Goal: Communication & Community: Answer question/provide support

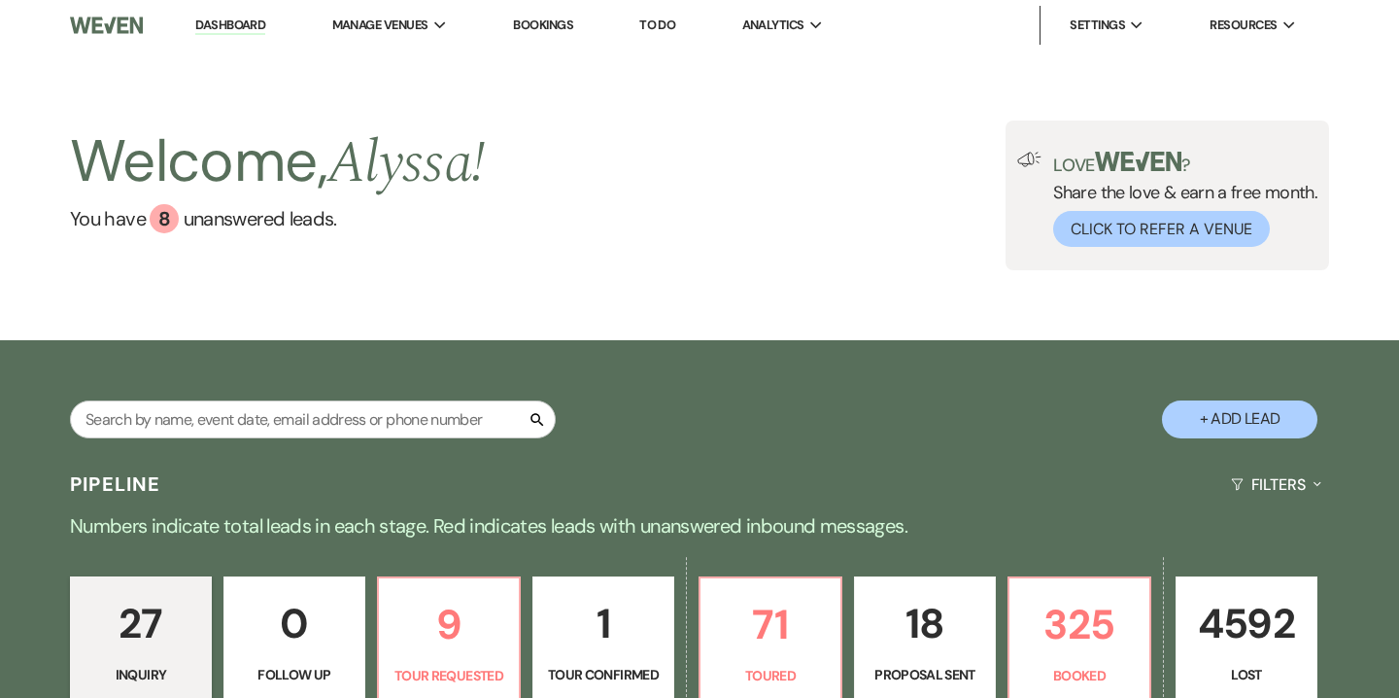
click at [520, 35] on li "Bookings" at bounding box center [543, 25] width 80 height 39
click at [551, 20] on link "Bookings" at bounding box center [543, 25] width 60 height 17
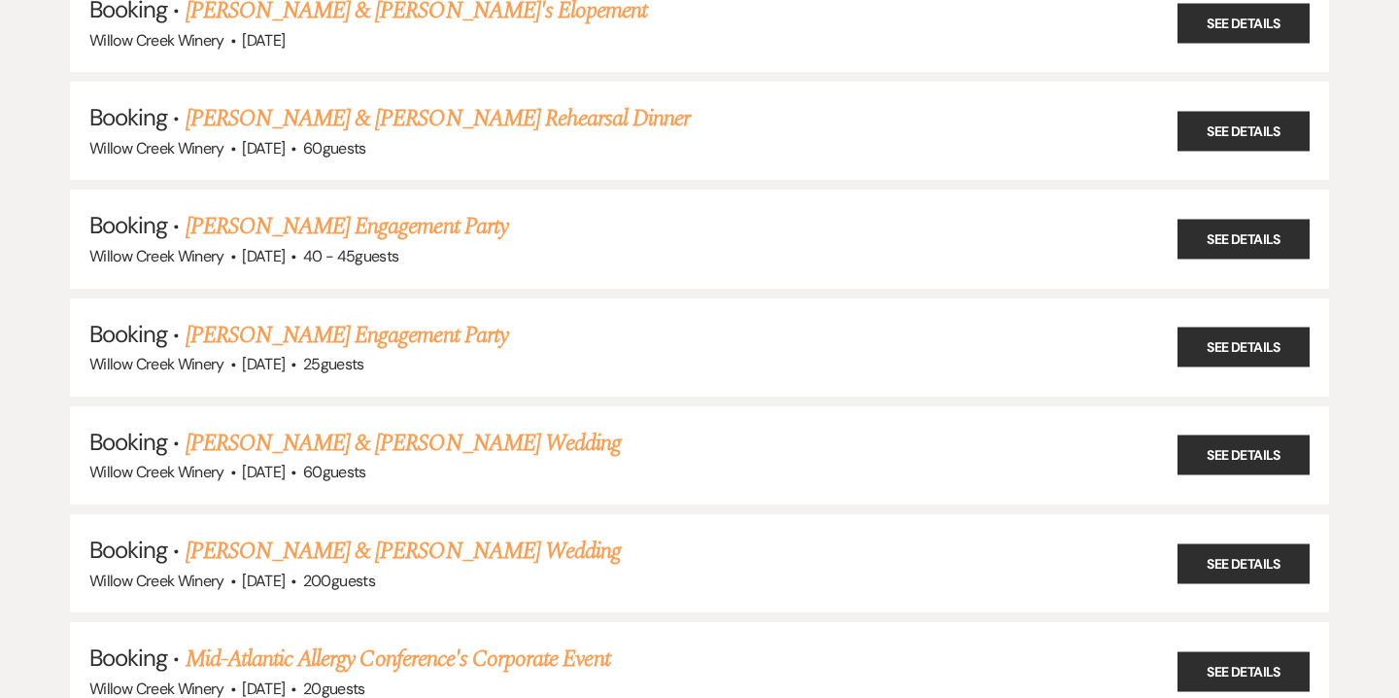
scroll to position [1134, 0]
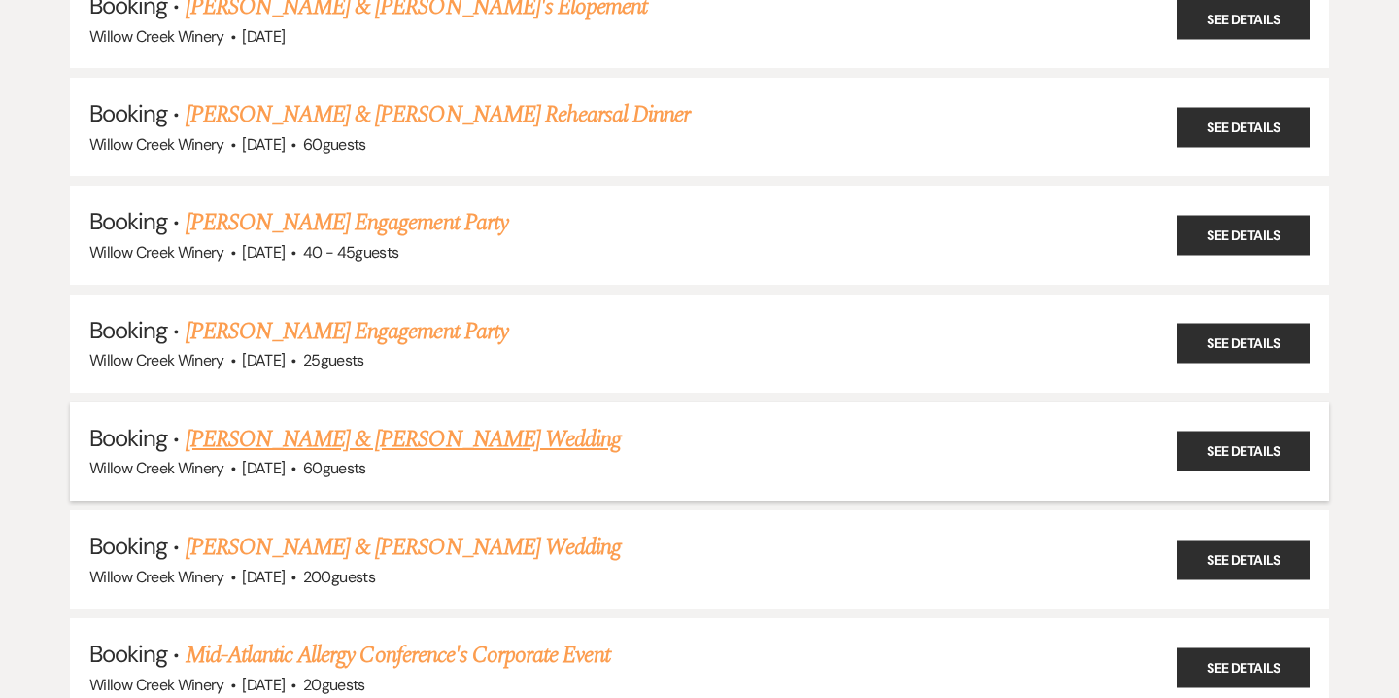
click at [396, 424] on link "Todd Hutchins & Theresa Loch's Wedding" at bounding box center [403, 439] width 435 height 35
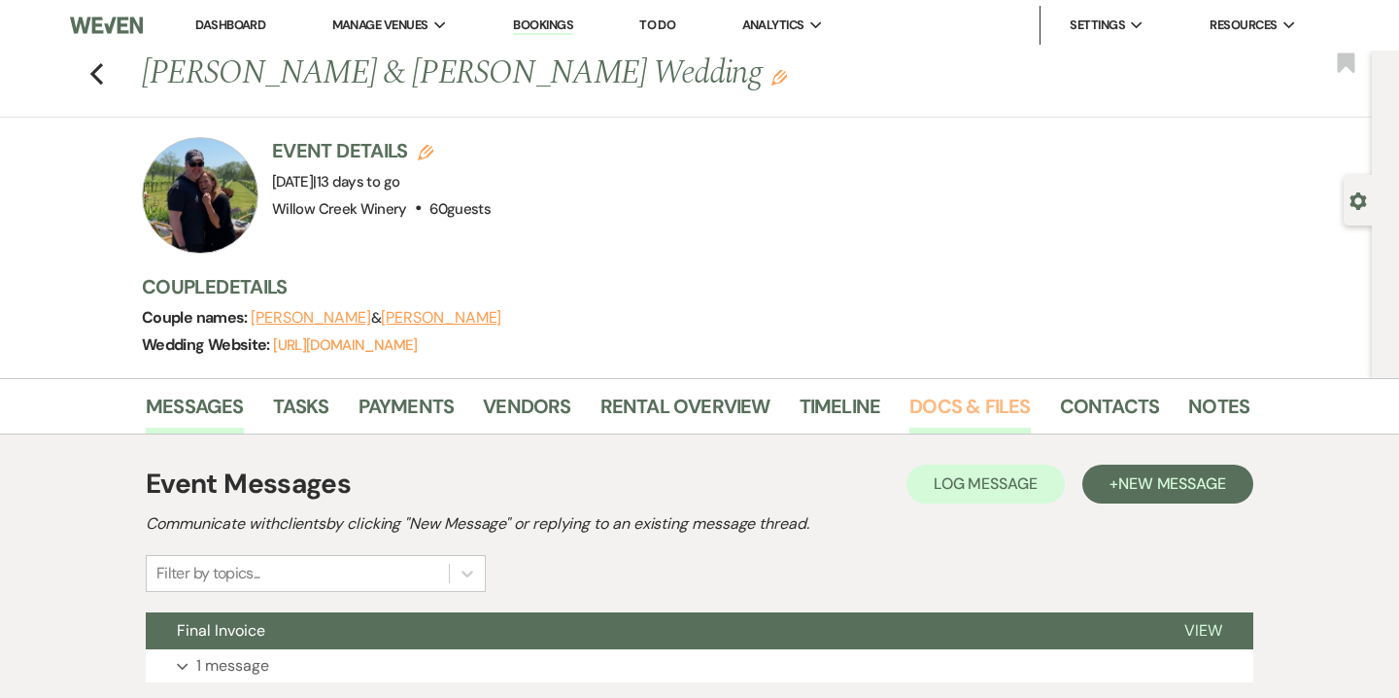
click at [951, 412] on link "Docs & Files" at bounding box center [970, 412] width 120 height 43
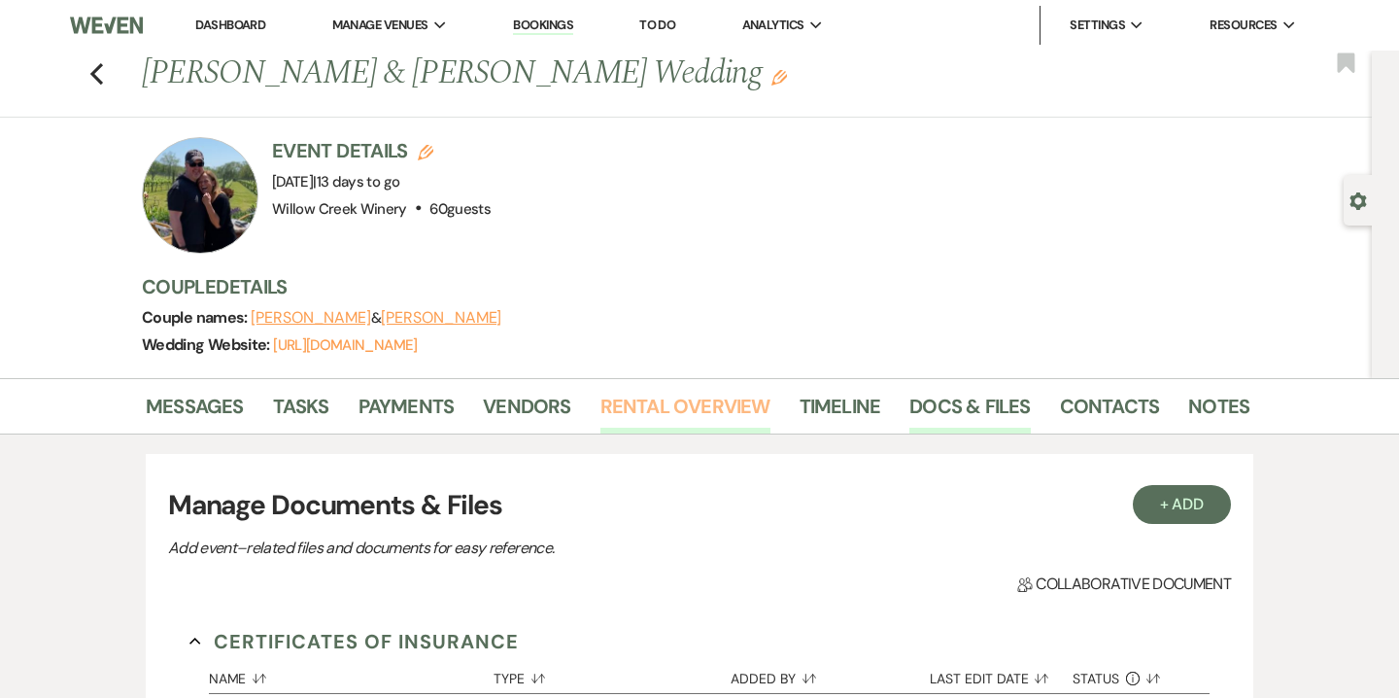
click at [666, 411] on link "Rental Overview" at bounding box center [686, 412] width 170 height 43
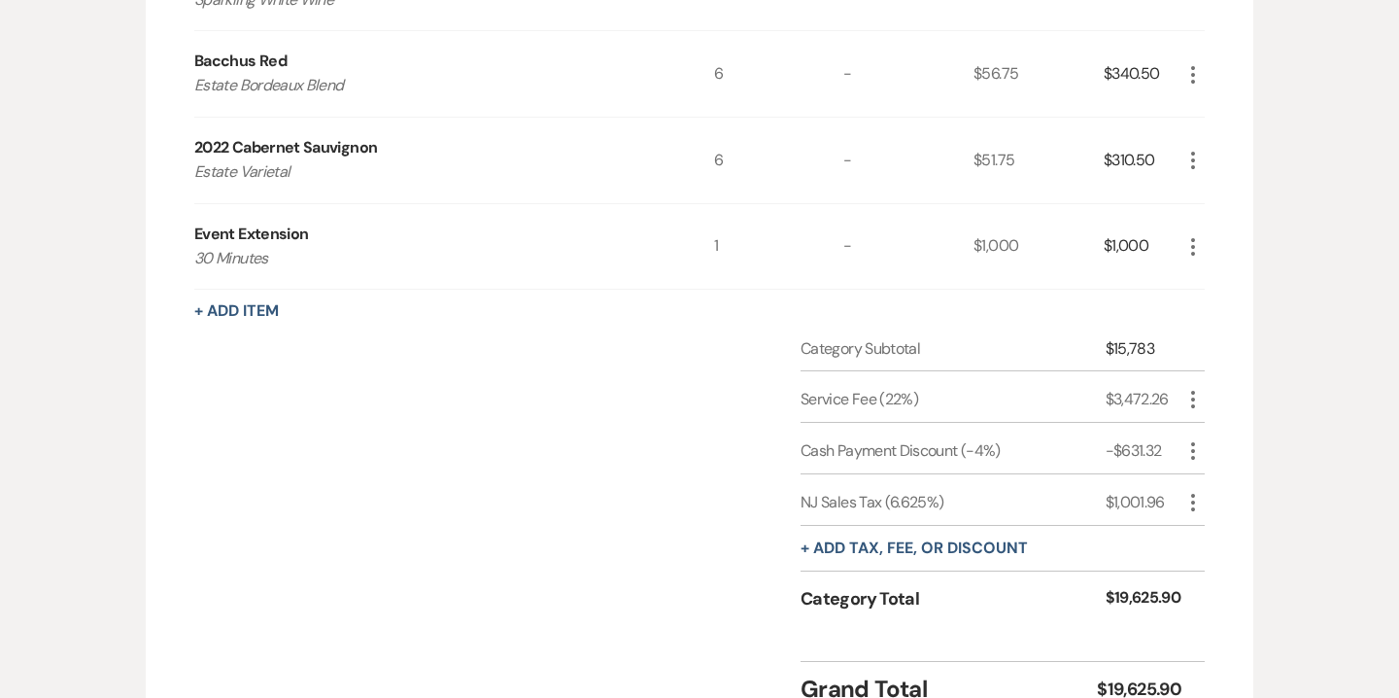
scroll to position [1728, 0]
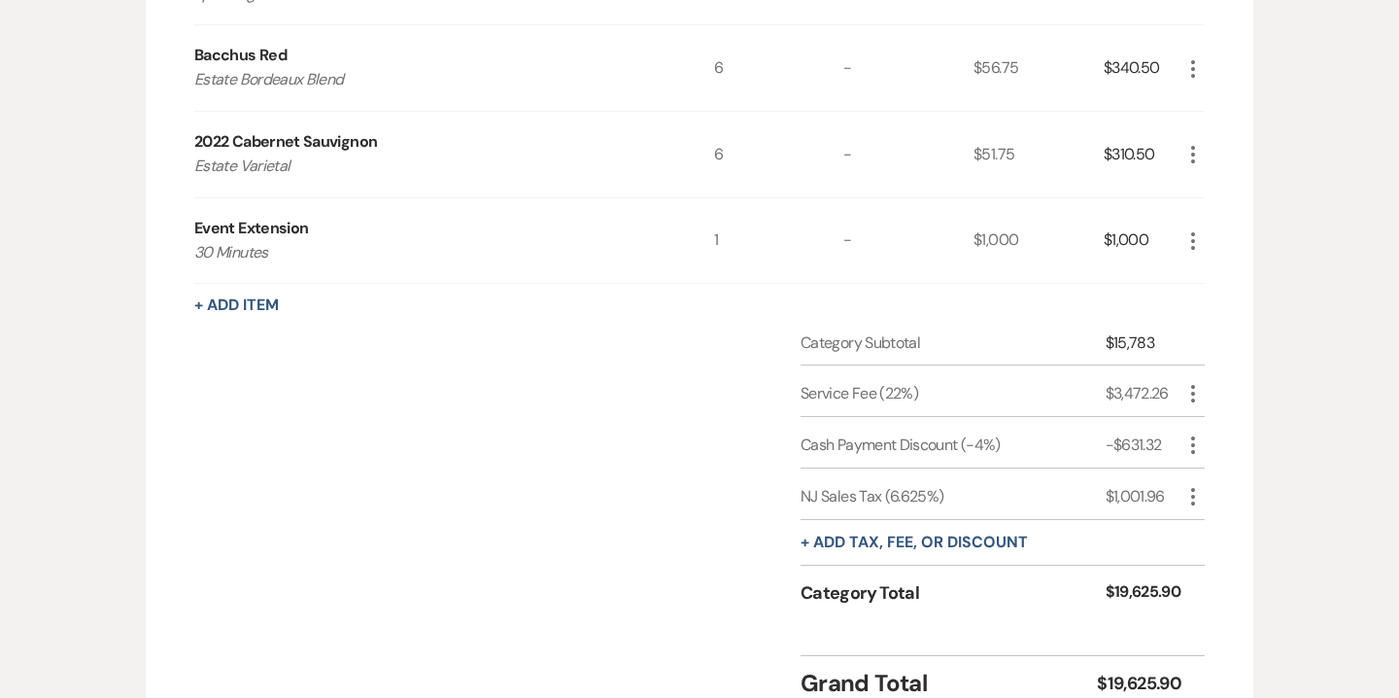
click at [1192, 238] on icon "More" at bounding box center [1193, 240] width 23 height 23
click at [1239, 311] on button "X Delete" at bounding box center [1234, 309] width 105 height 31
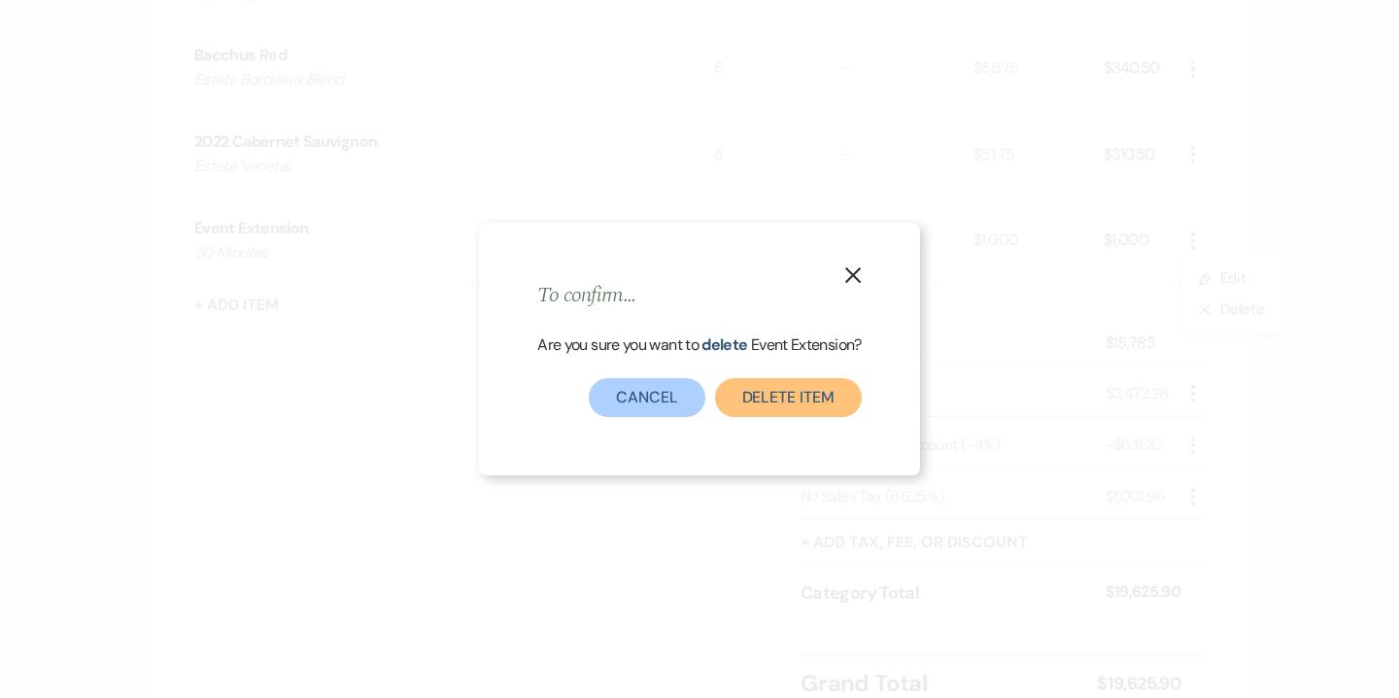
click at [786, 390] on button "Delete Item" at bounding box center [788, 397] width 147 height 39
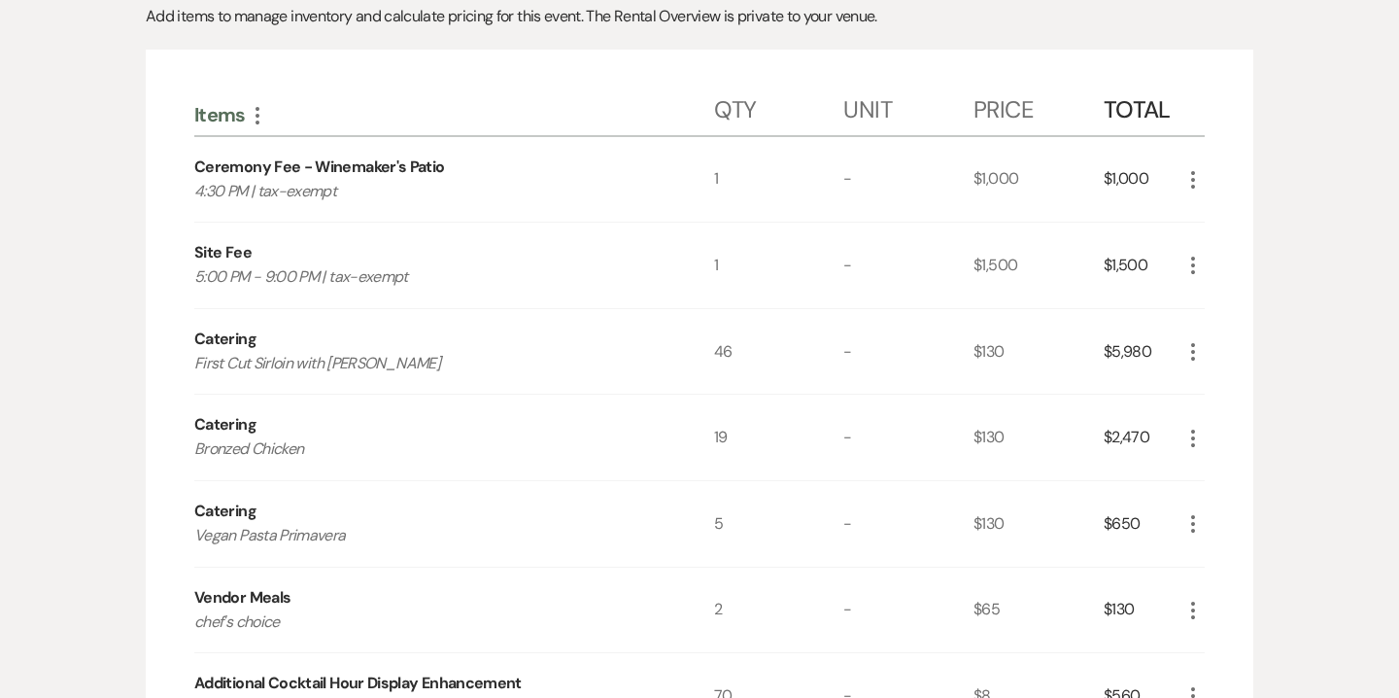
scroll to position [275, 0]
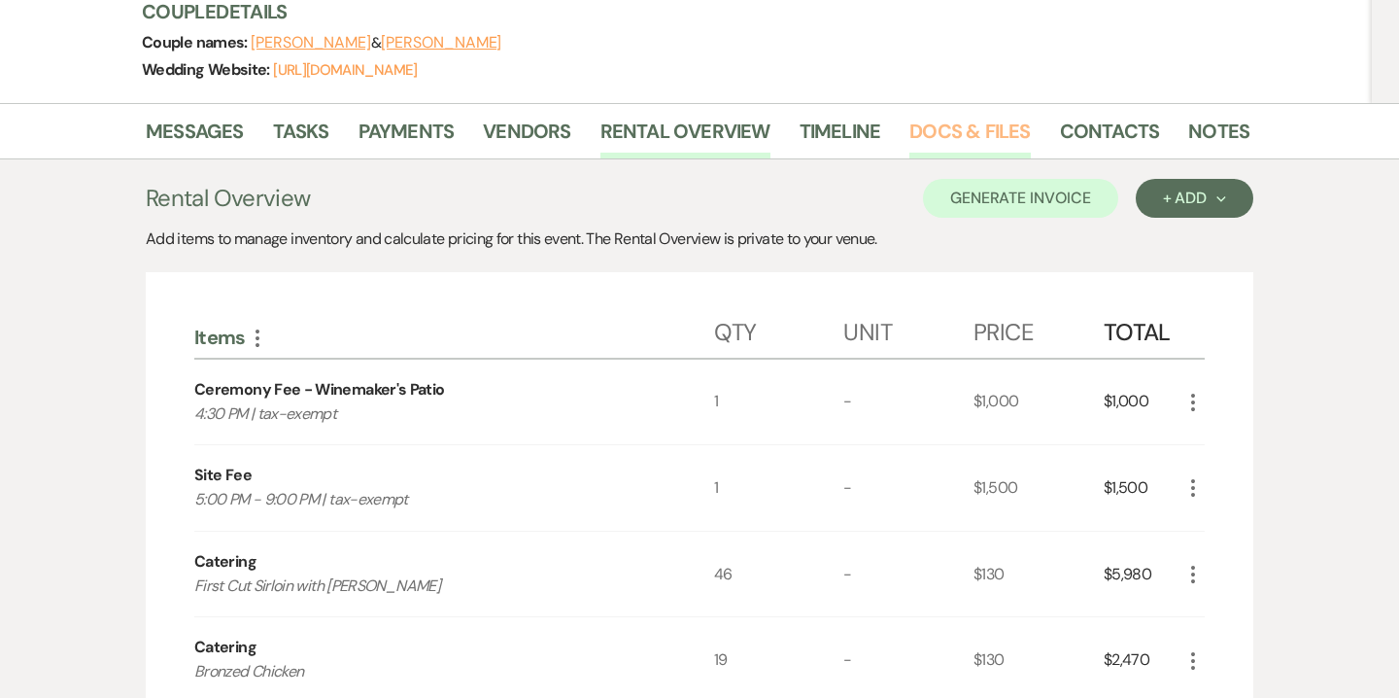
click at [959, 128] on link "Docs & Files" at bounding box center [970, 137] width 120 height 43
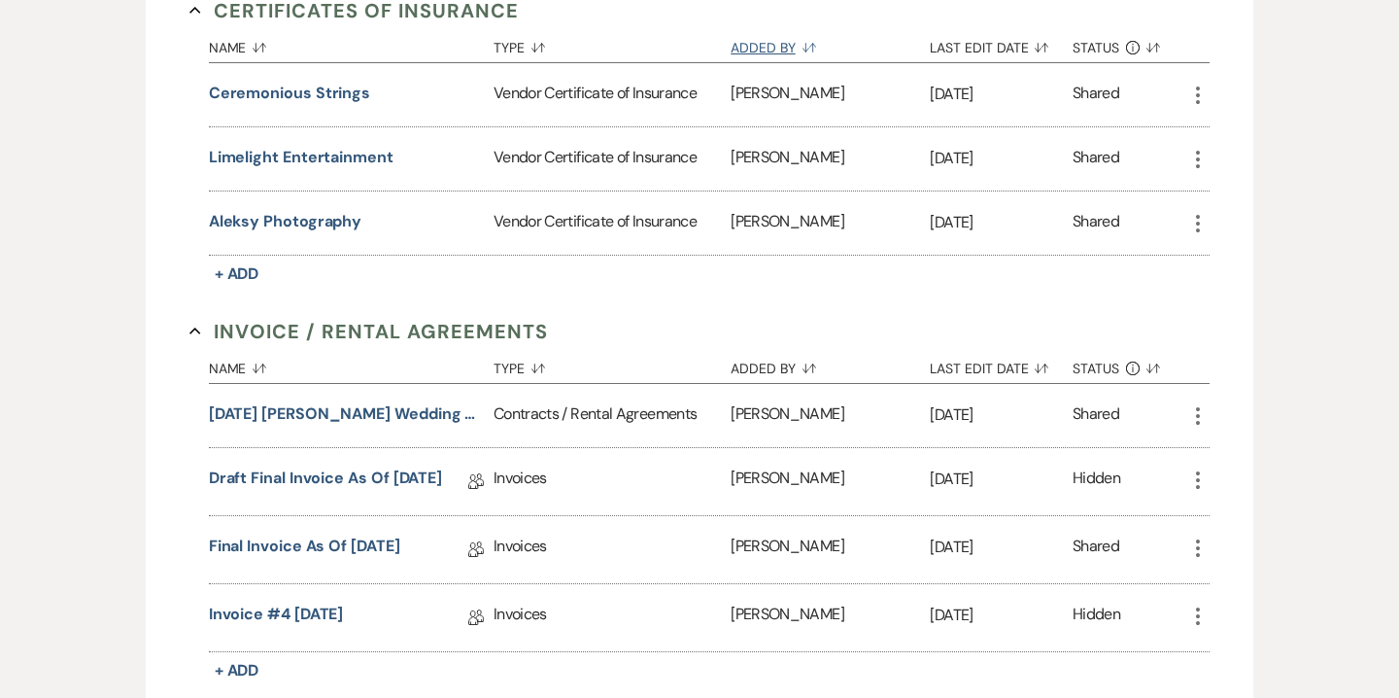
scroll to position [633, 0]
click at [344, 615] on link "Invoice #4 10-11-2025" at bounding box center [276, 616] width 135 height 30
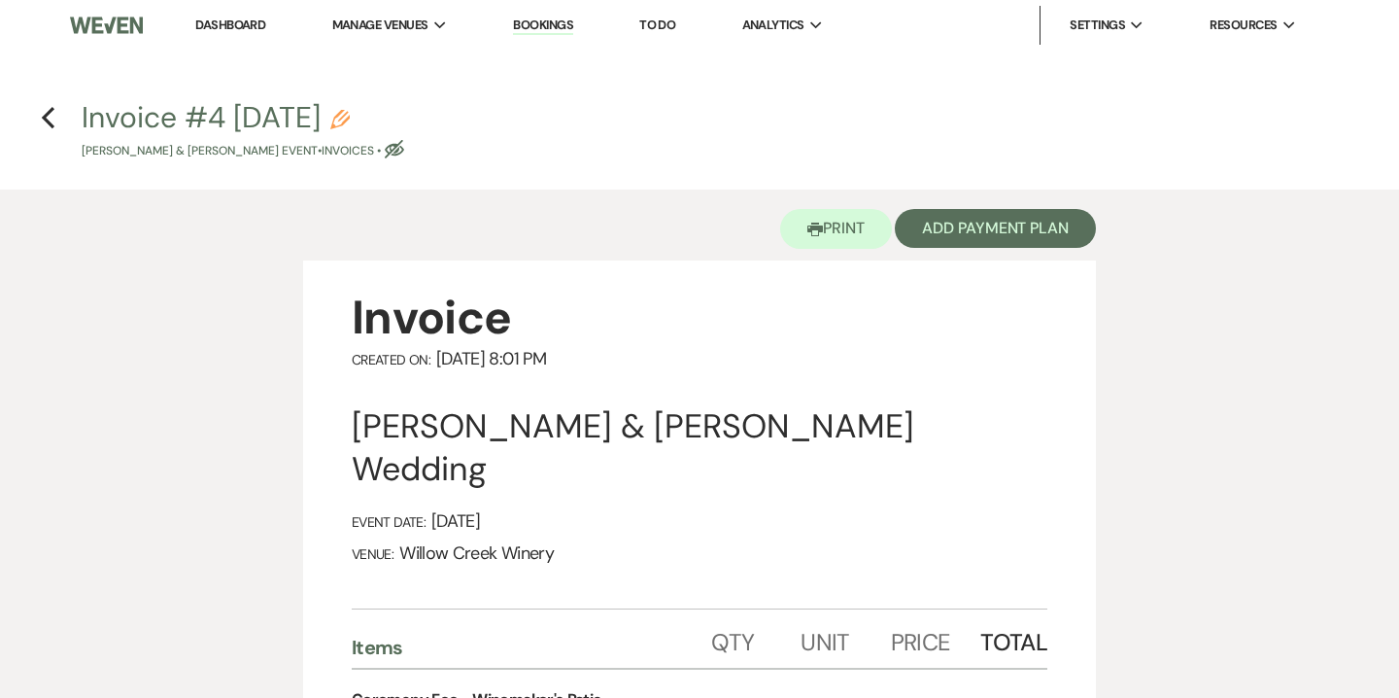
click at [54, 112] on h4 "Previous Invoice #4 10-11-2025 Pencil Todd Hutchins & Theresa Loch's Event • In…" at bounding box center [699, 128] width 1399 height 63
click at [46, 120] on use "button" at bounding box center [48, 117] width 13 height 21
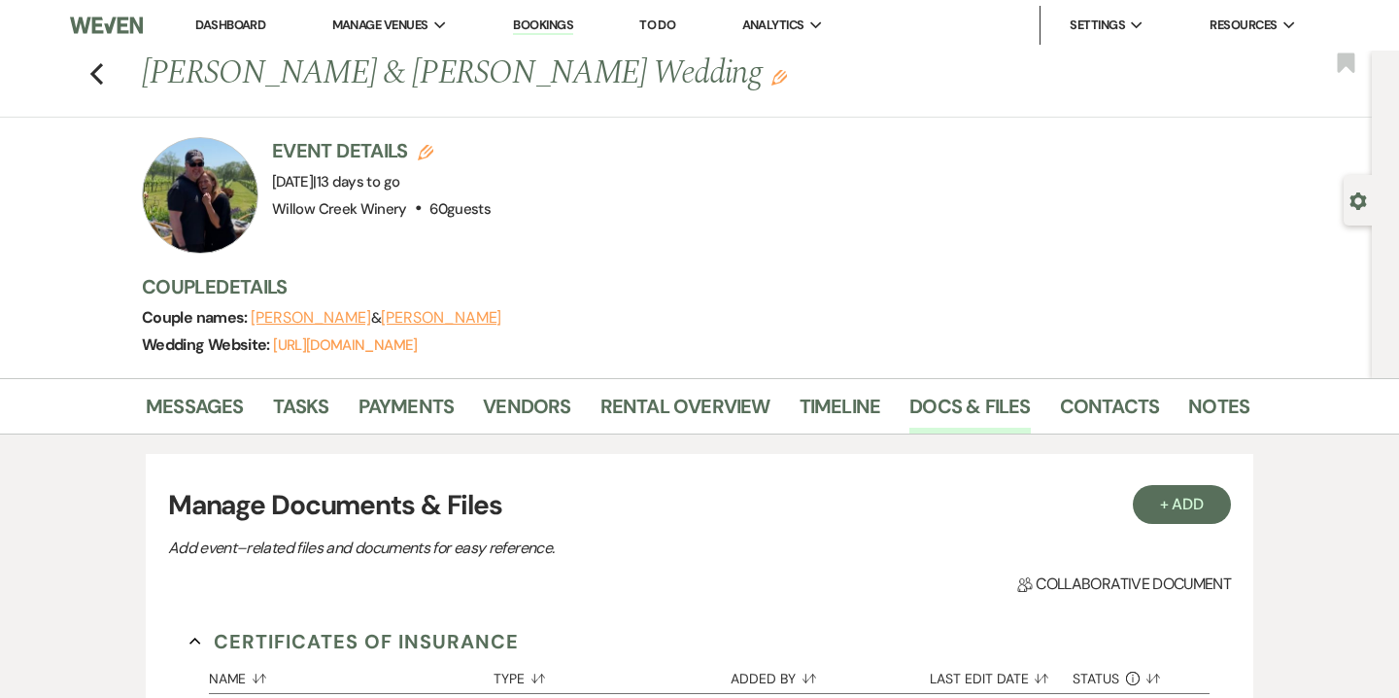
scroll to position [633, 0]
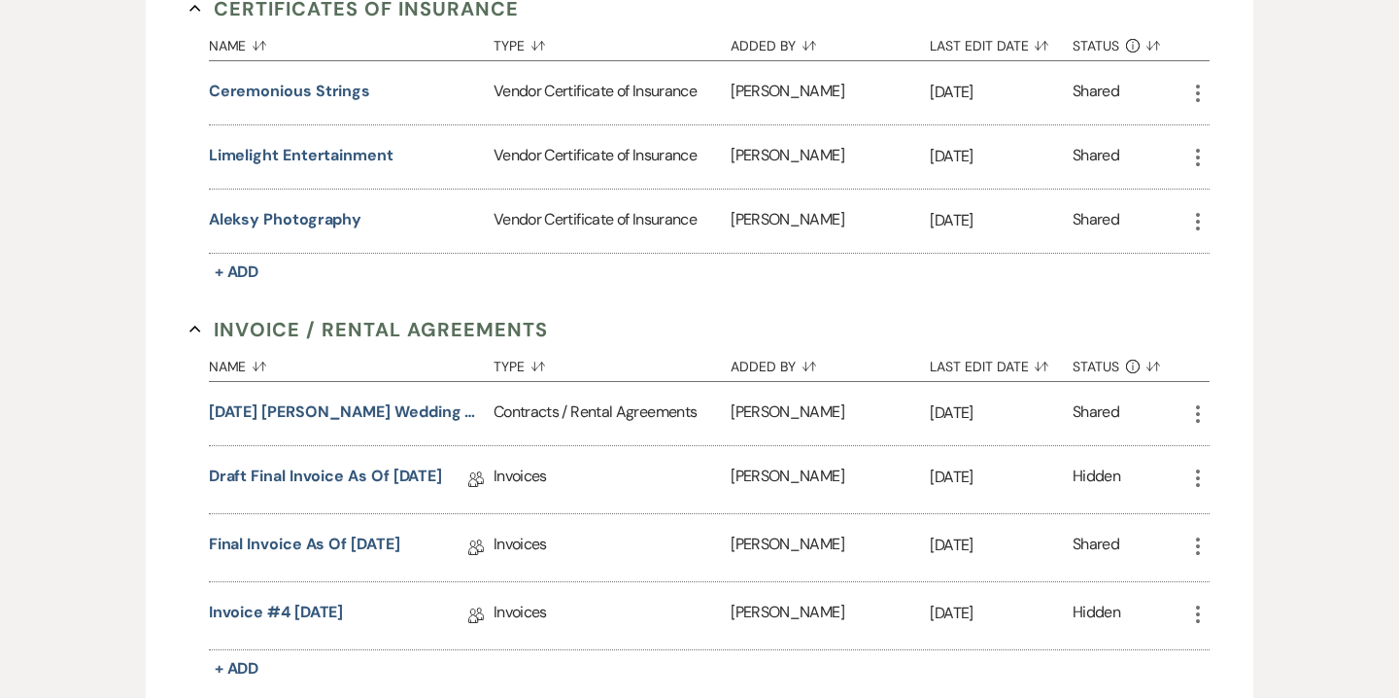
click at [363, 529] on div "Final Invoice as of 10-6-2025 Collab Doc" at bounding box center [351, 547] width 285 height 67
click at [363, 533] on link "Final Invoice as of 10-6-2025" at bounding box center [304, 548] width 191 height 30
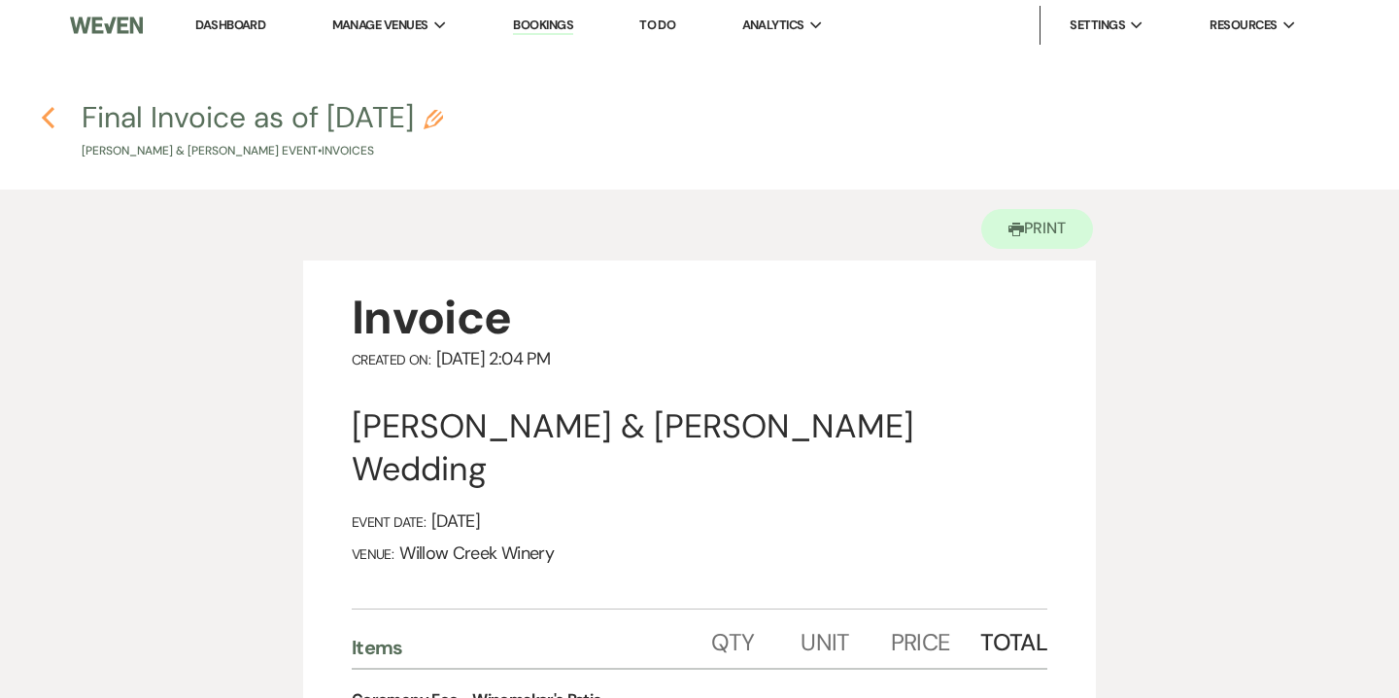
click at [51, 124] on use "button" at bounding box center [48, 117] width 13 height 21
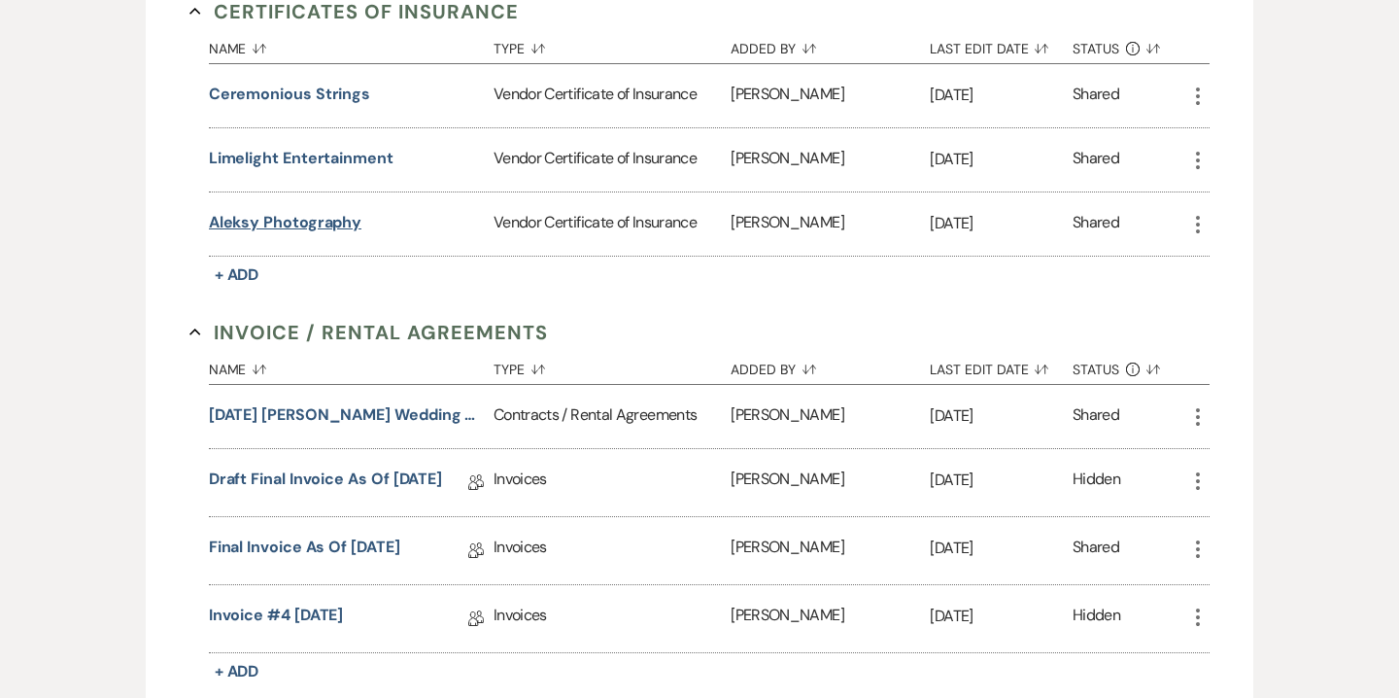
scroll to position [730, 0]
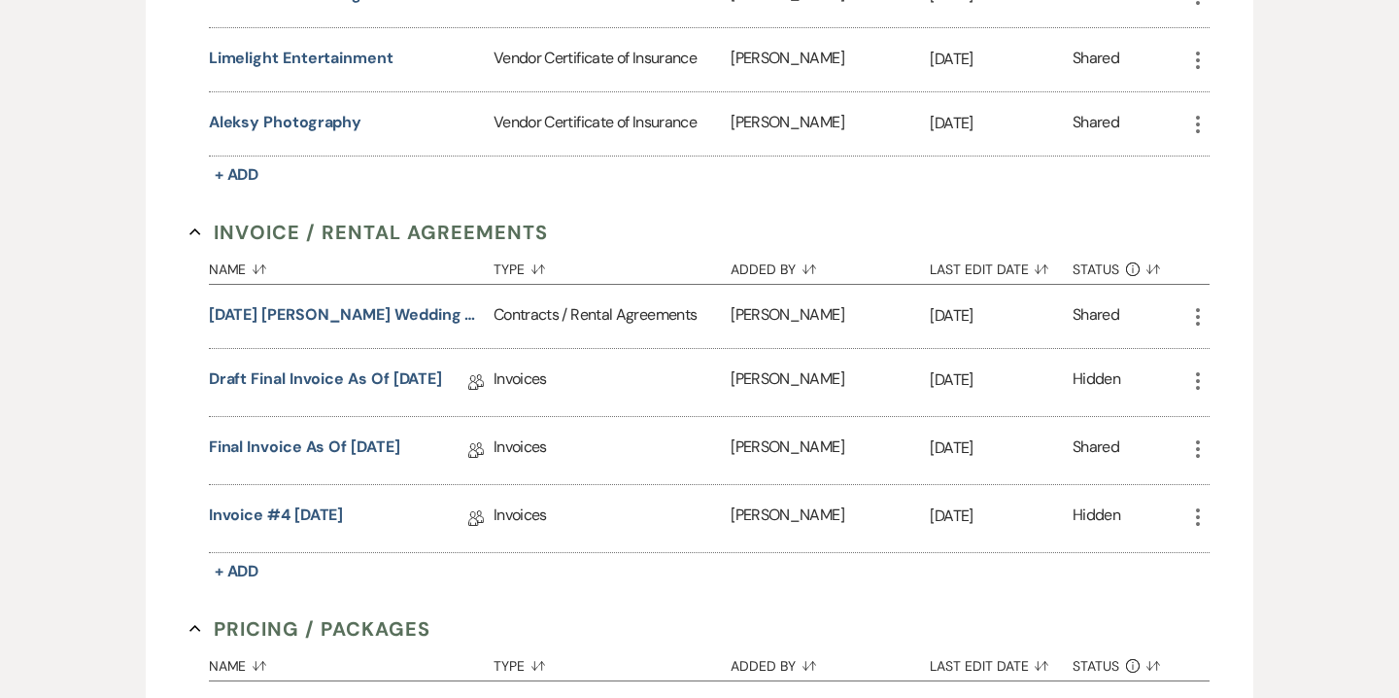
click at [1199, 508] on use "button" at bounding box center [1198, 516] width 4 height 17
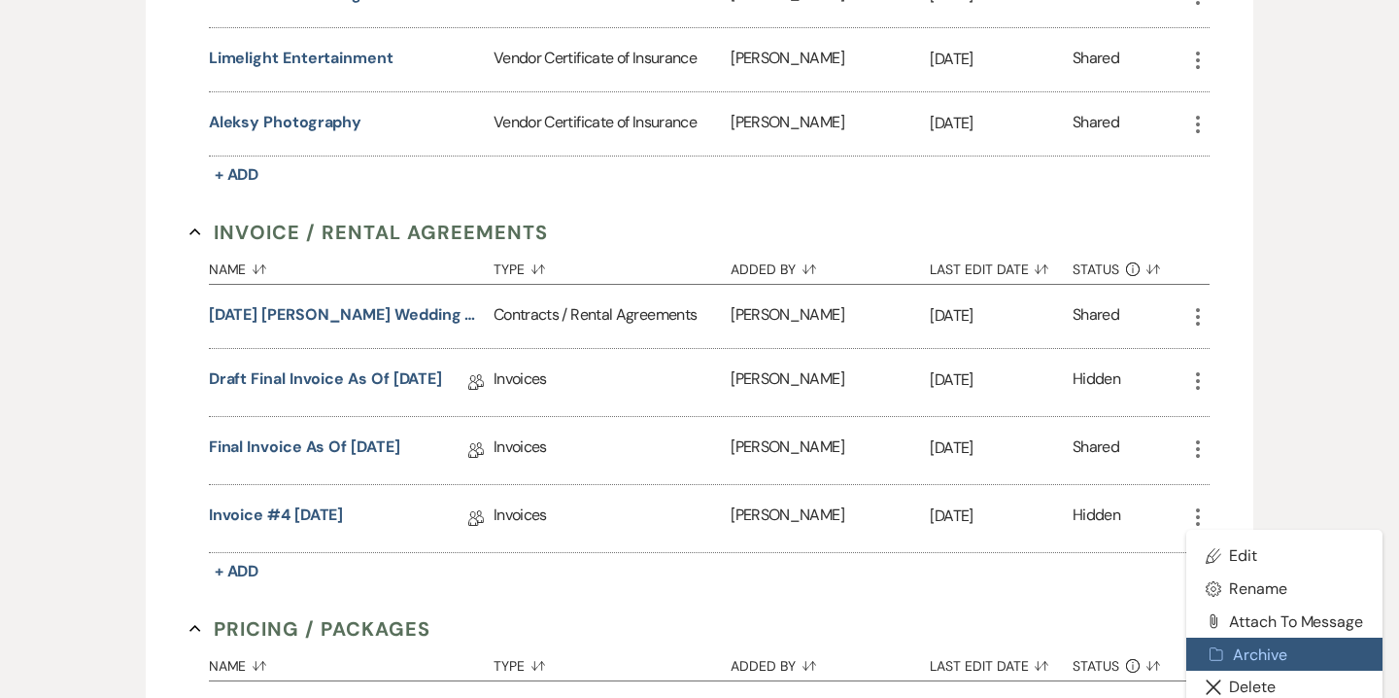
click at [1251, 654] on button "Archive Archive" at bounding box center [1285, 653] width 196 height 33
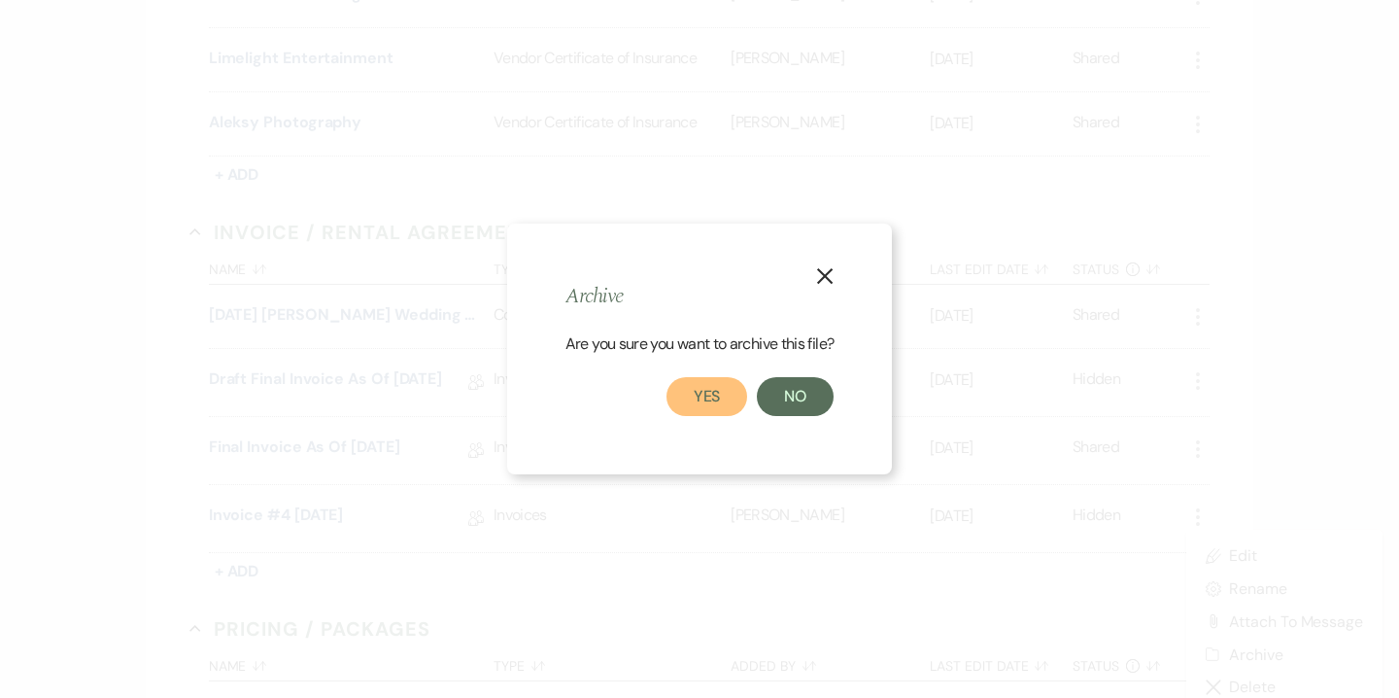
click at [694, 401] on button "Yes" at bounding box center [708, 396] width 82 height 39
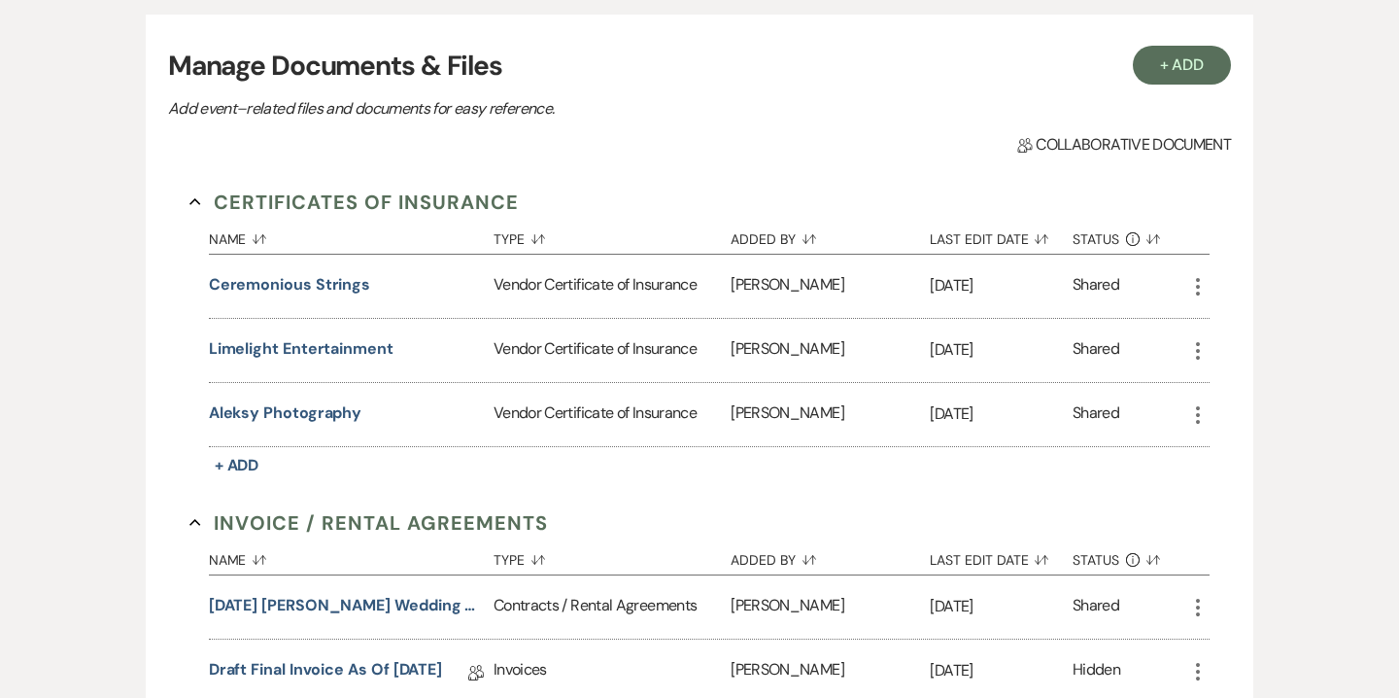
scroll to position [0, 0]
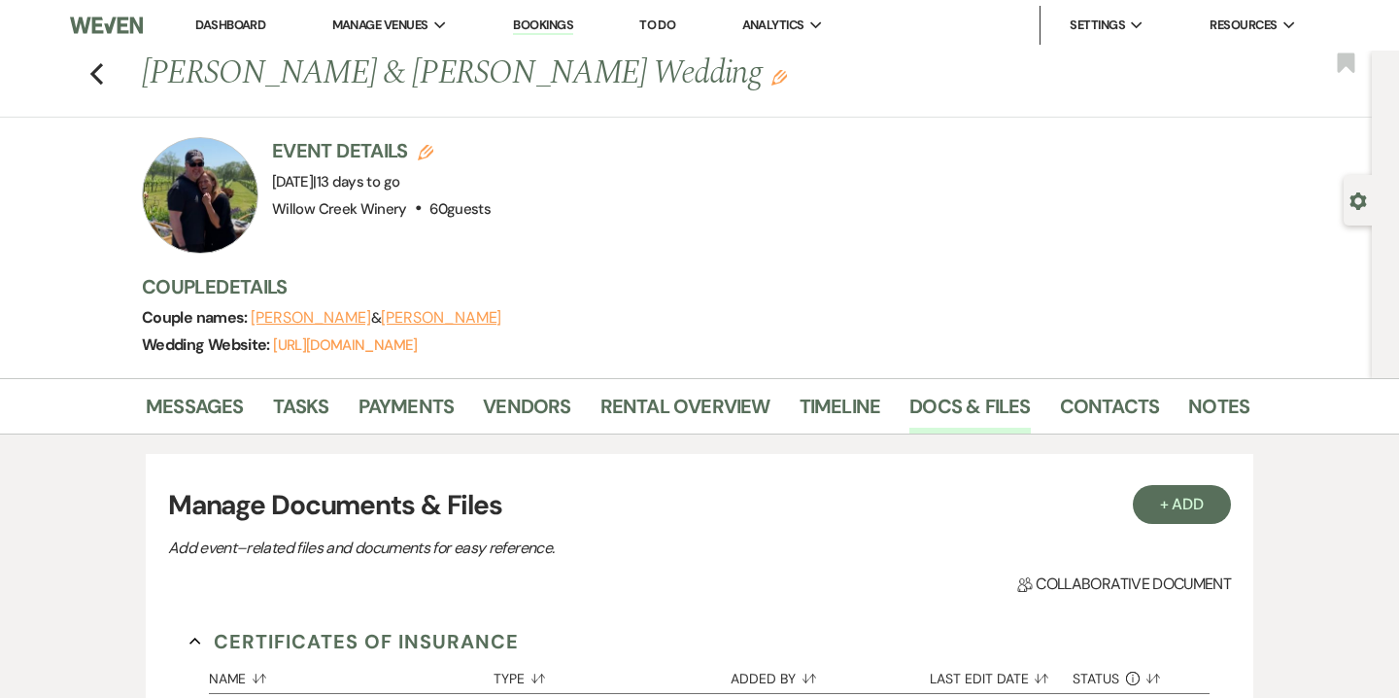
click at [533, 27] on link "Bookings" at bounding box center [543, 26] width 60 height 18
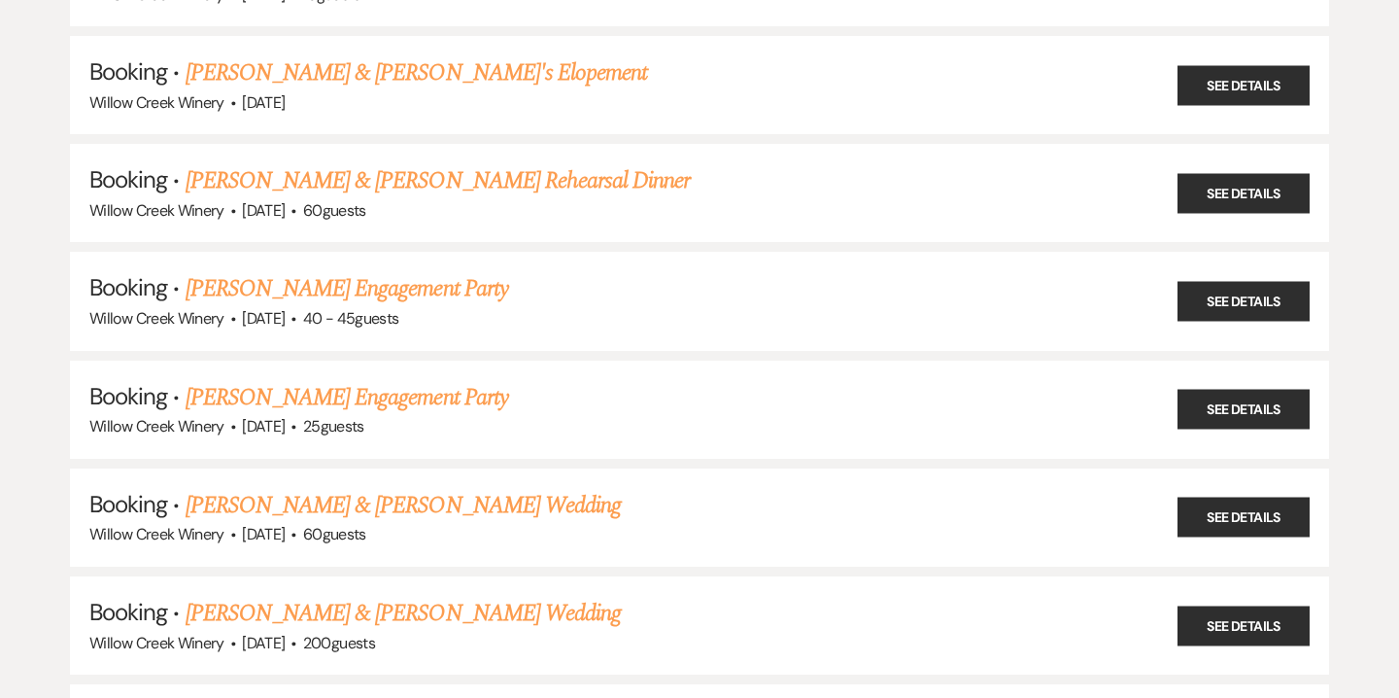
scroll to position [1070, 0]
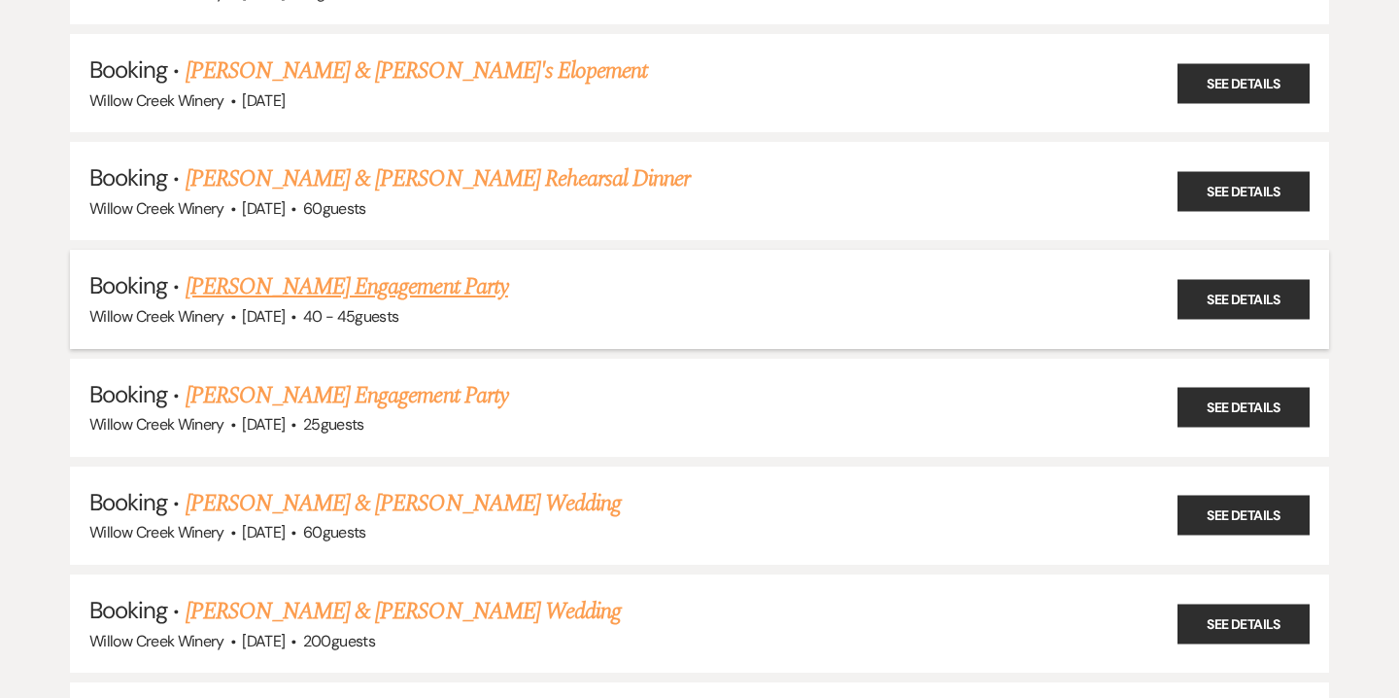
click at [444, 281] on link "[PERSON_NAME] Engagement Party" at bounding box center [347, 286] width 323 height 35
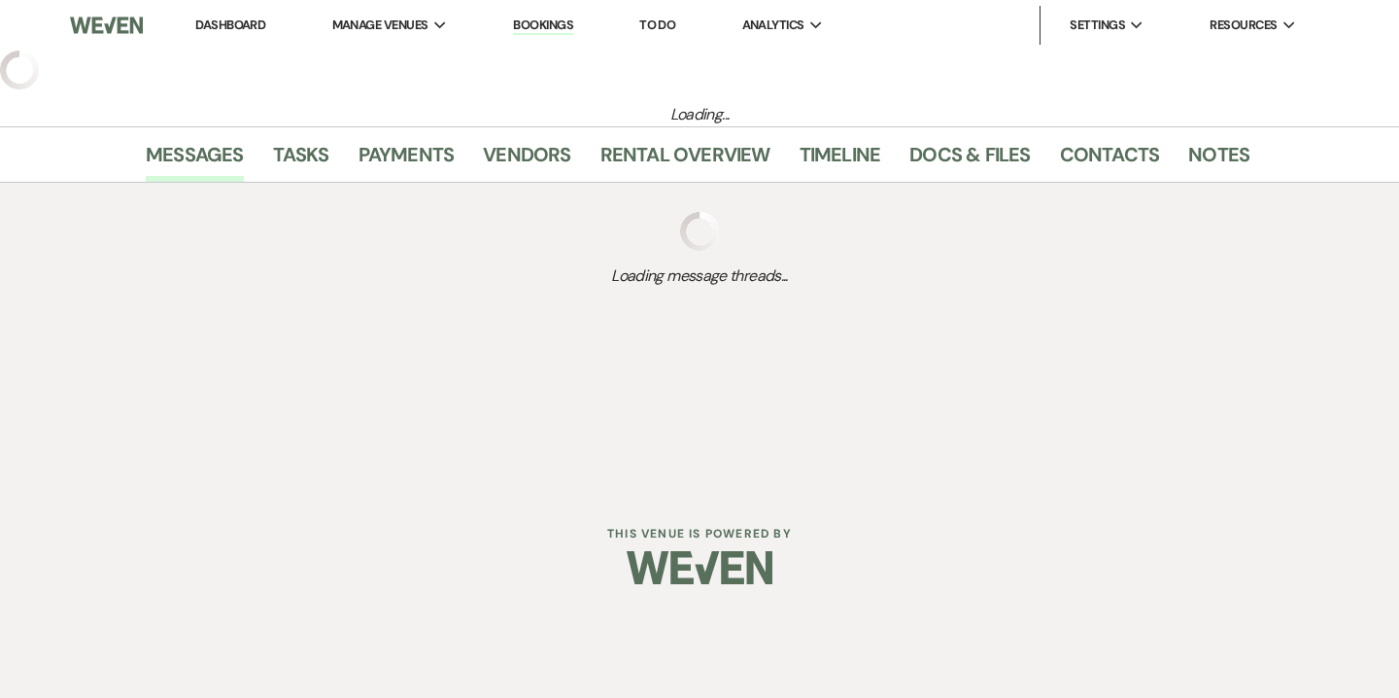
select select "14"
select select "10"
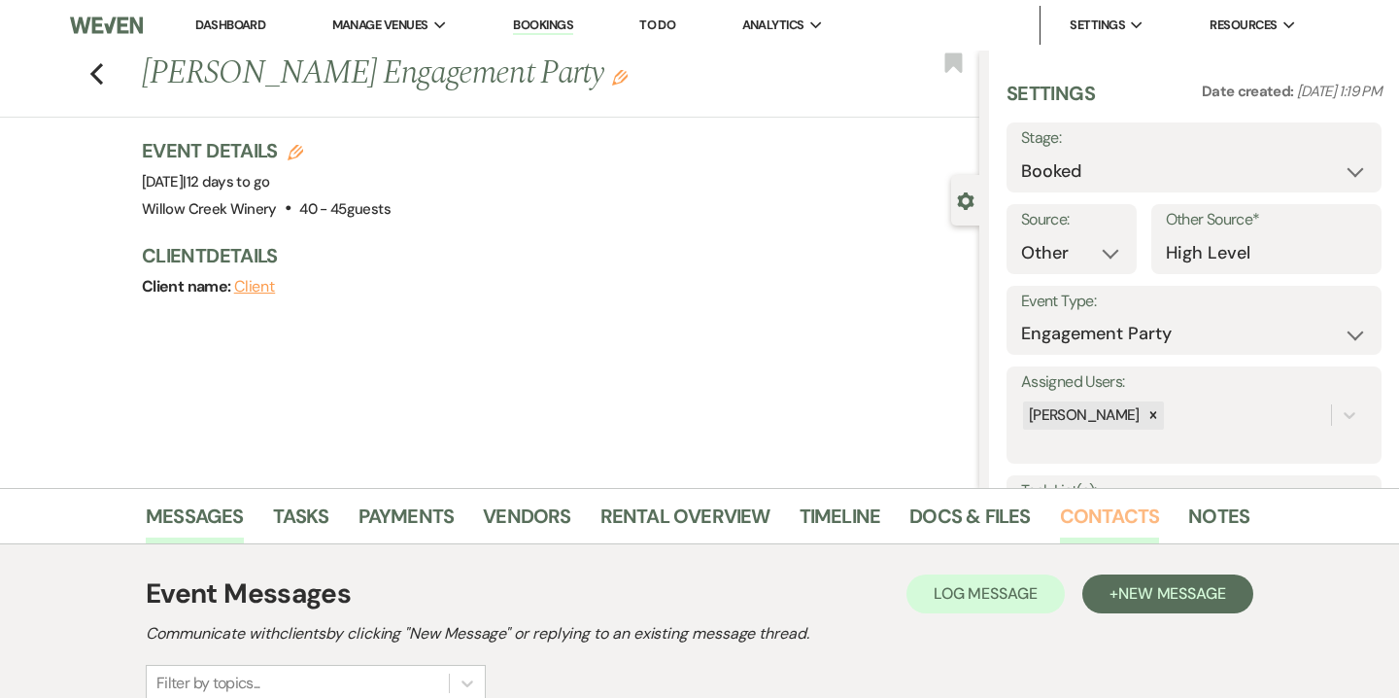
click at [1060, 523] on link "Contacts" at bounding box center [1110, 521] width 100 height 43
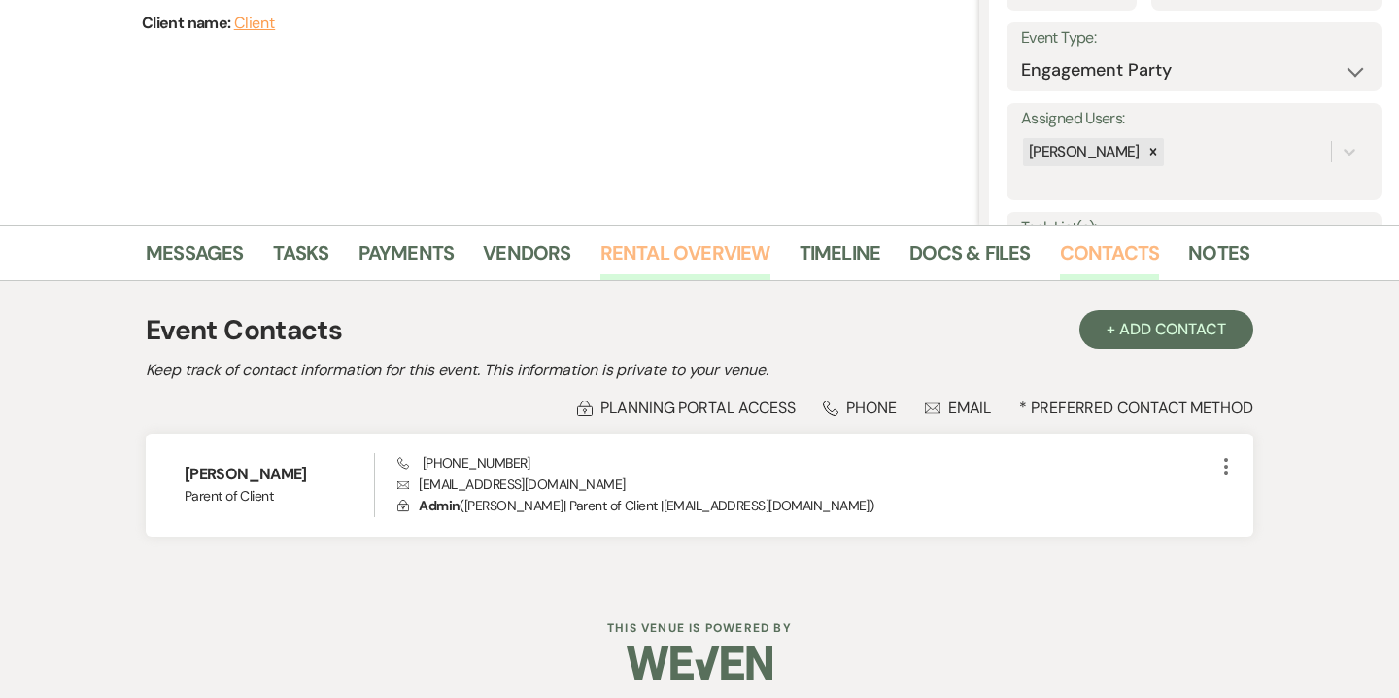
scroll to position [273, 0]
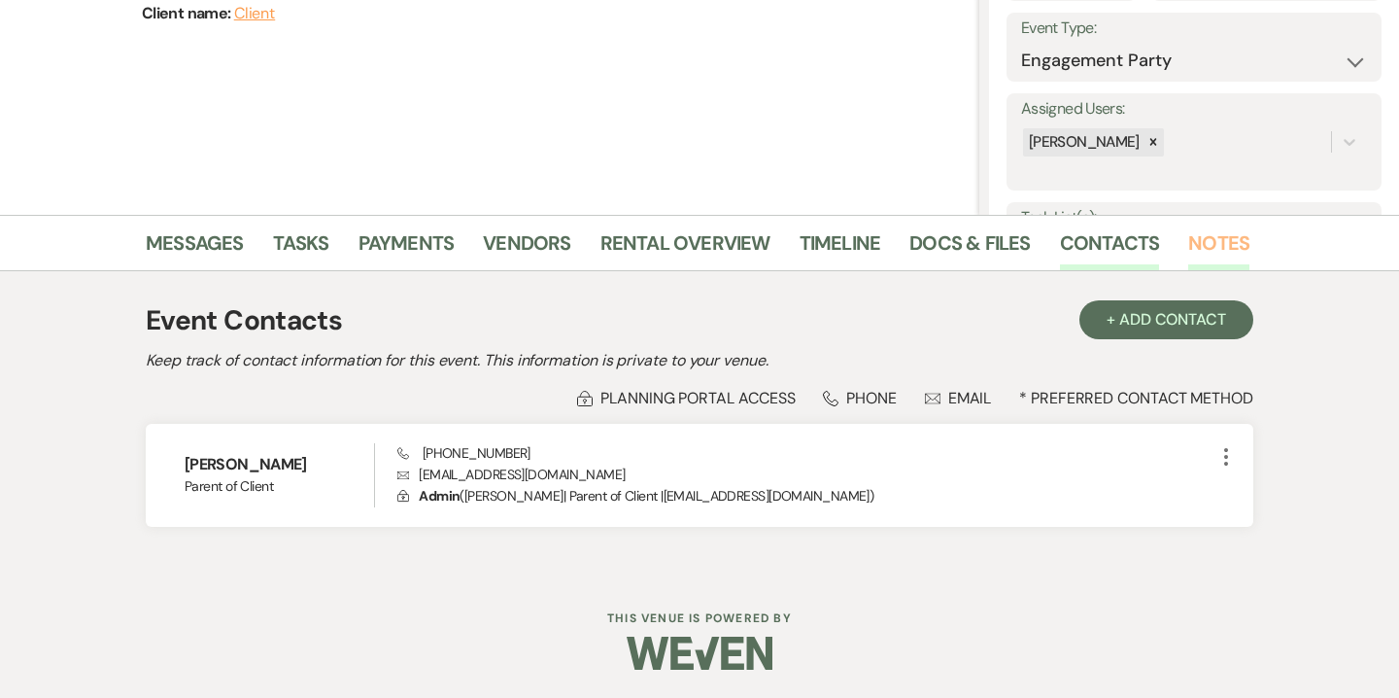
click at [1193, 258] on link "Notes" at bounding box center [1218, 248] width 61 height 43
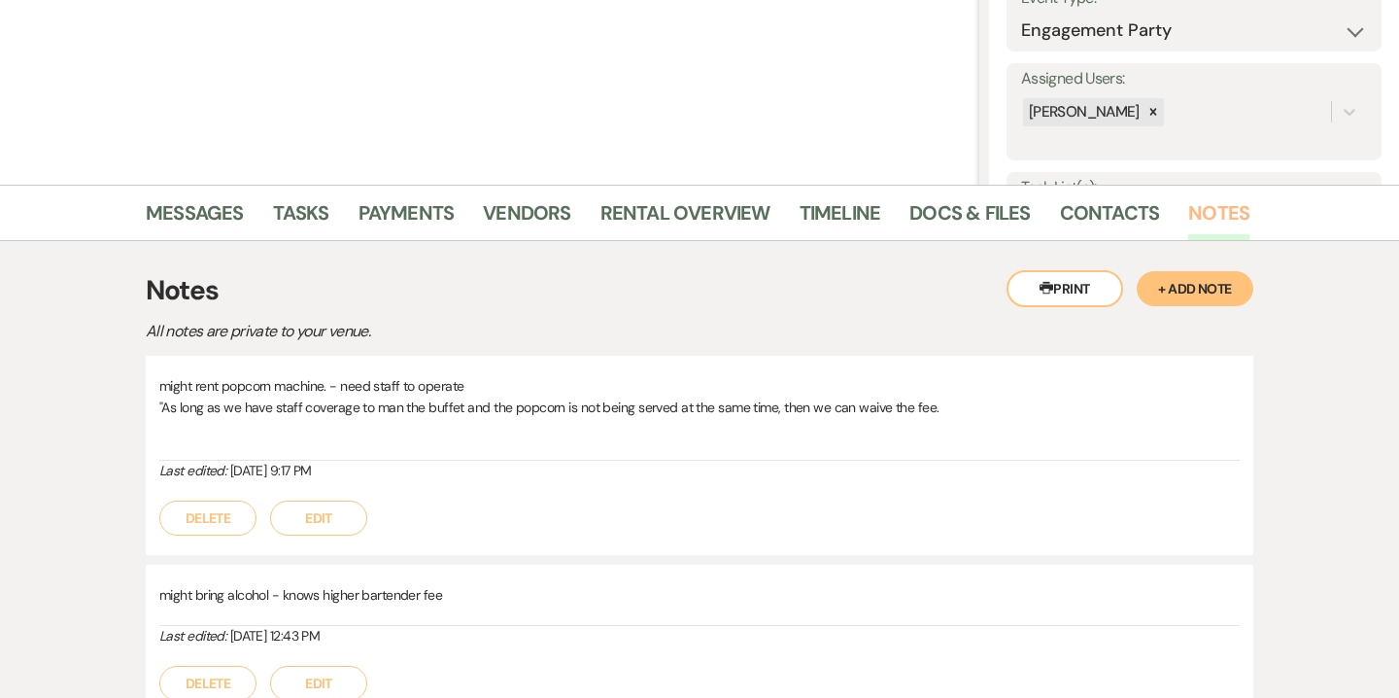
scroll to position [281, 0]
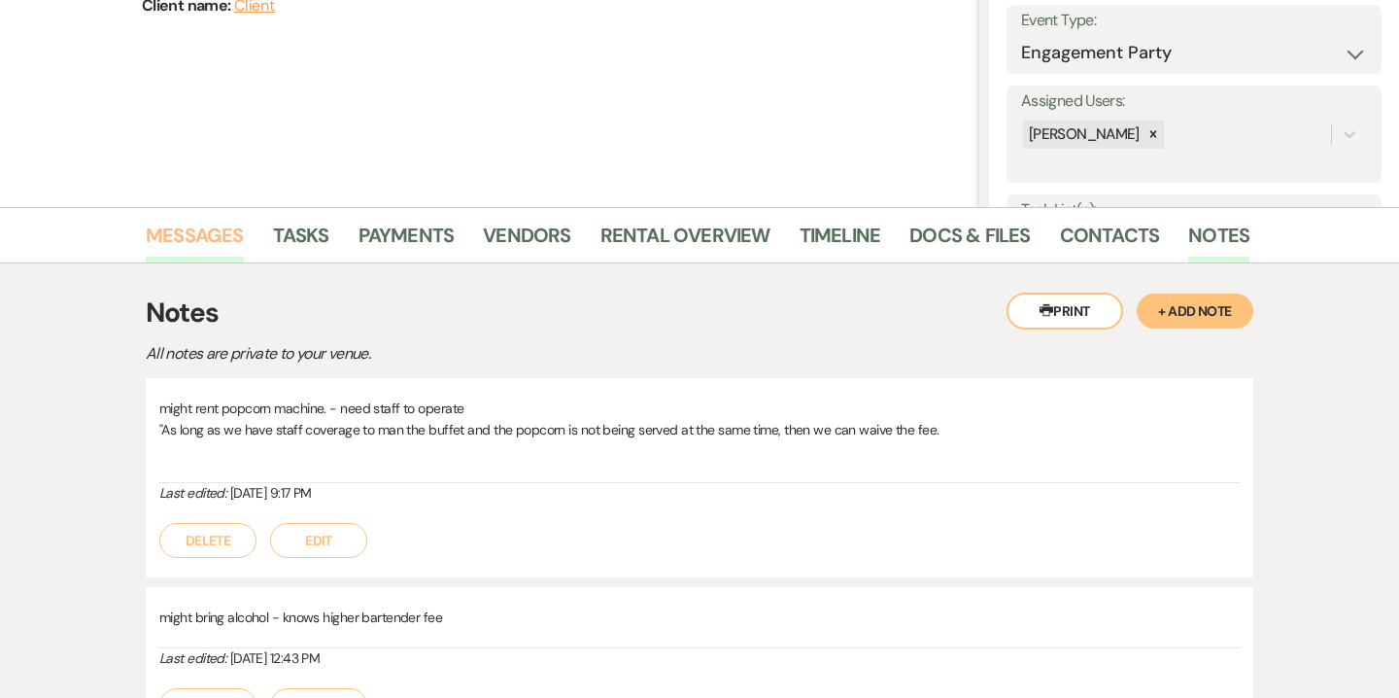
click at [228, 246] on link "Messages" at bounding box center [195, 241] width 98 height 43
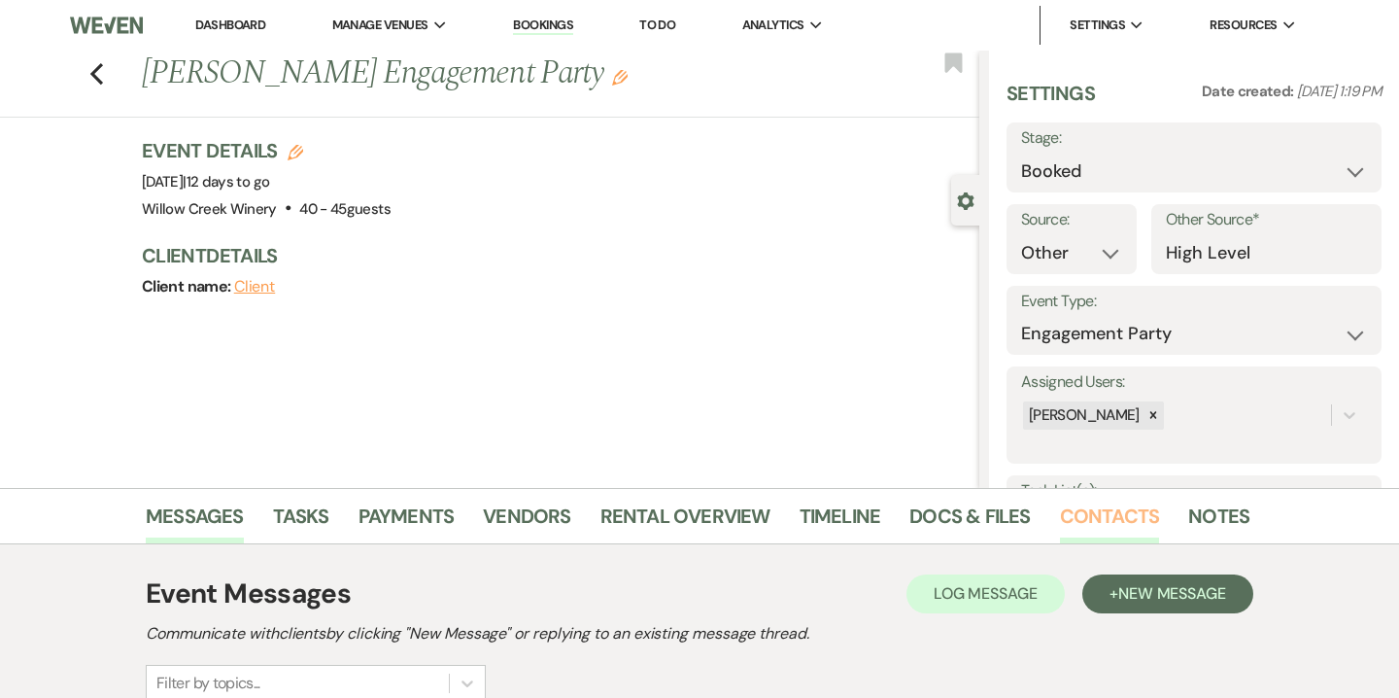
click at [1096, 523] on link "Contacts" at bounding box center [1110, 521] width 100 height 43
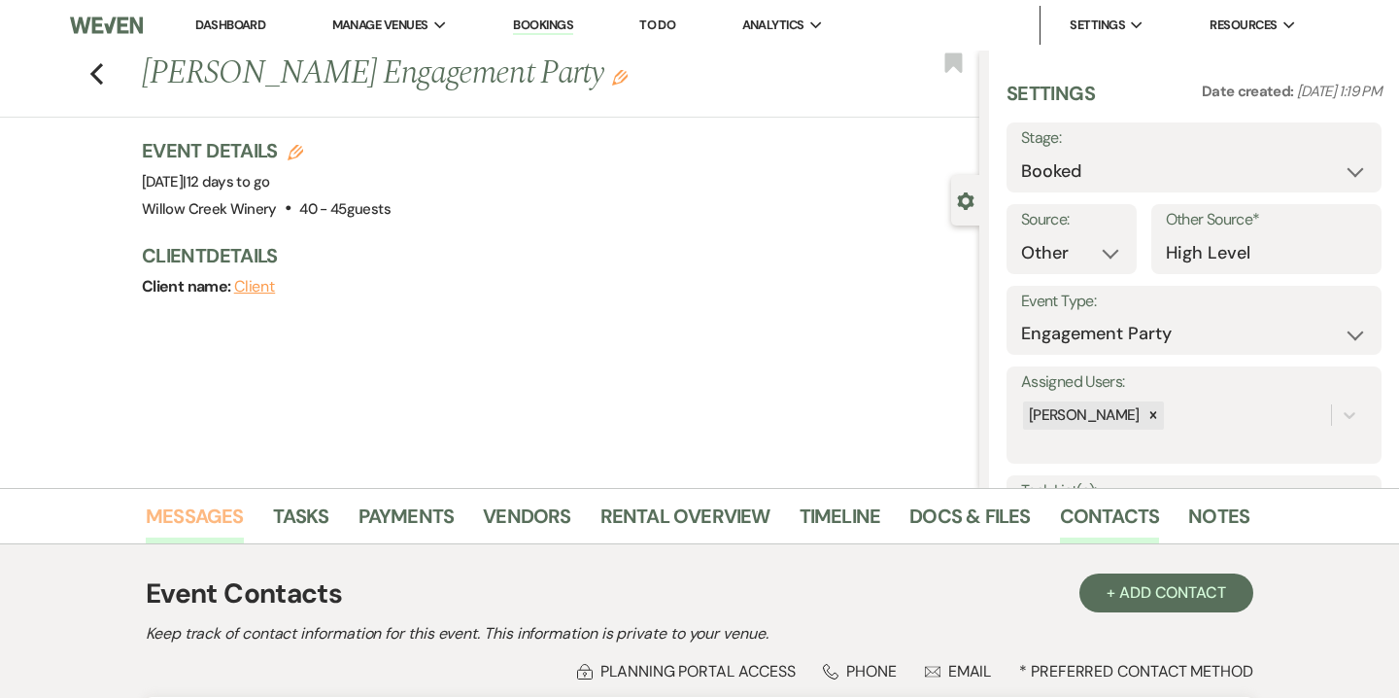
click at [217, 513] on link "Messages" at bounding box center [195, 521] width 98 height 43
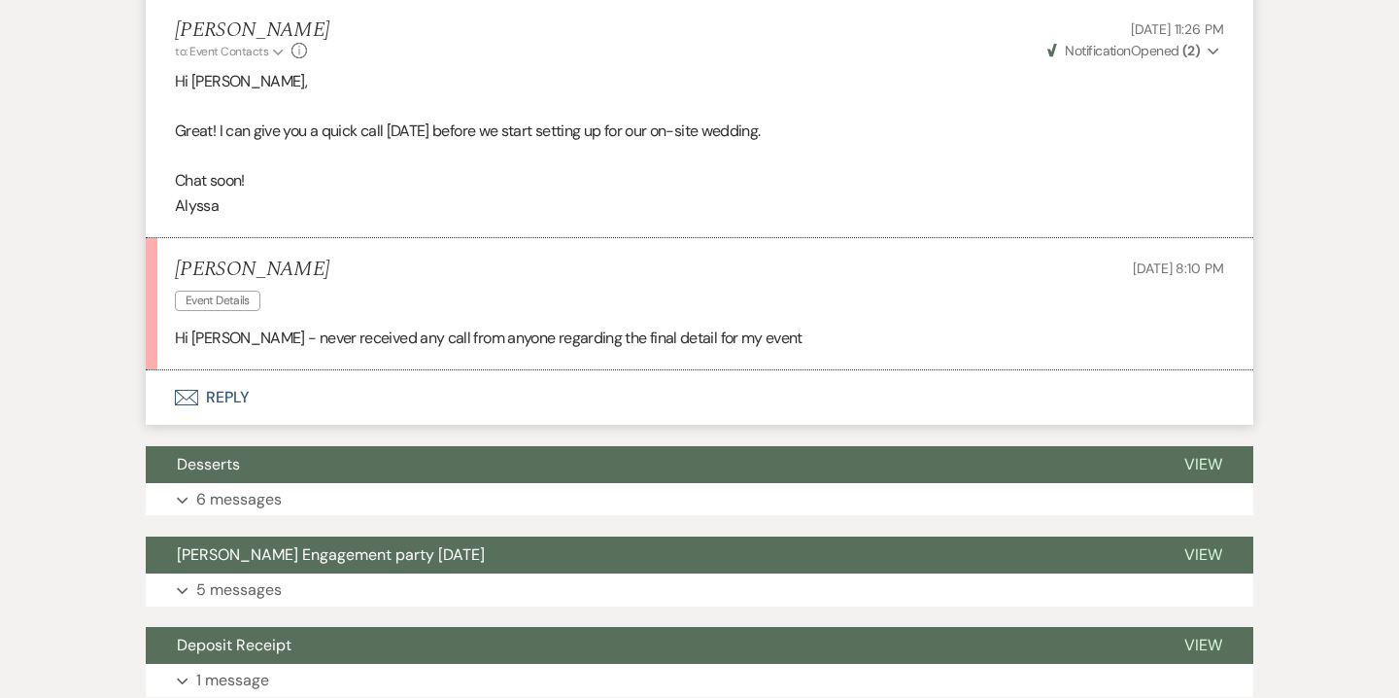
click at [242, 396] on button "Envelope Reply" at bounding box center [700, 397] width 1108 height 54
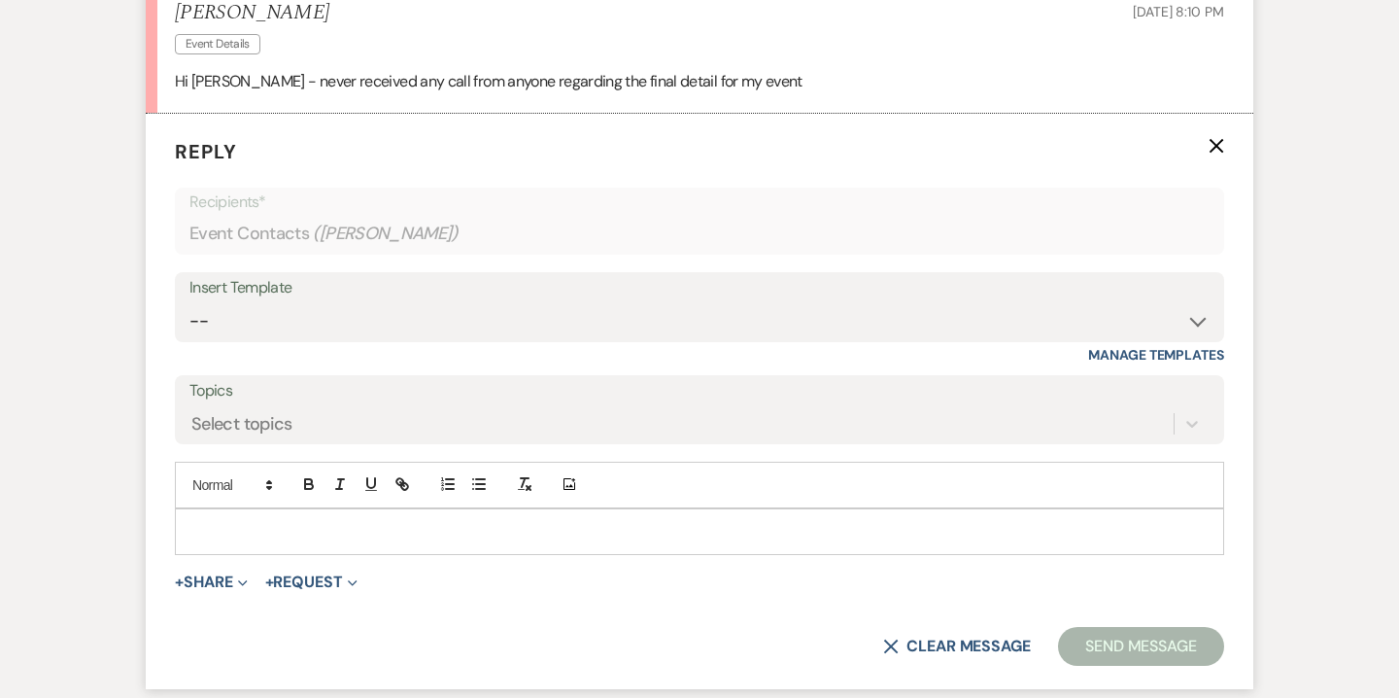
scroll to position [1335, 0]
click at [611, 522] on p at bounding box center [699, 530] width 1018 height 21
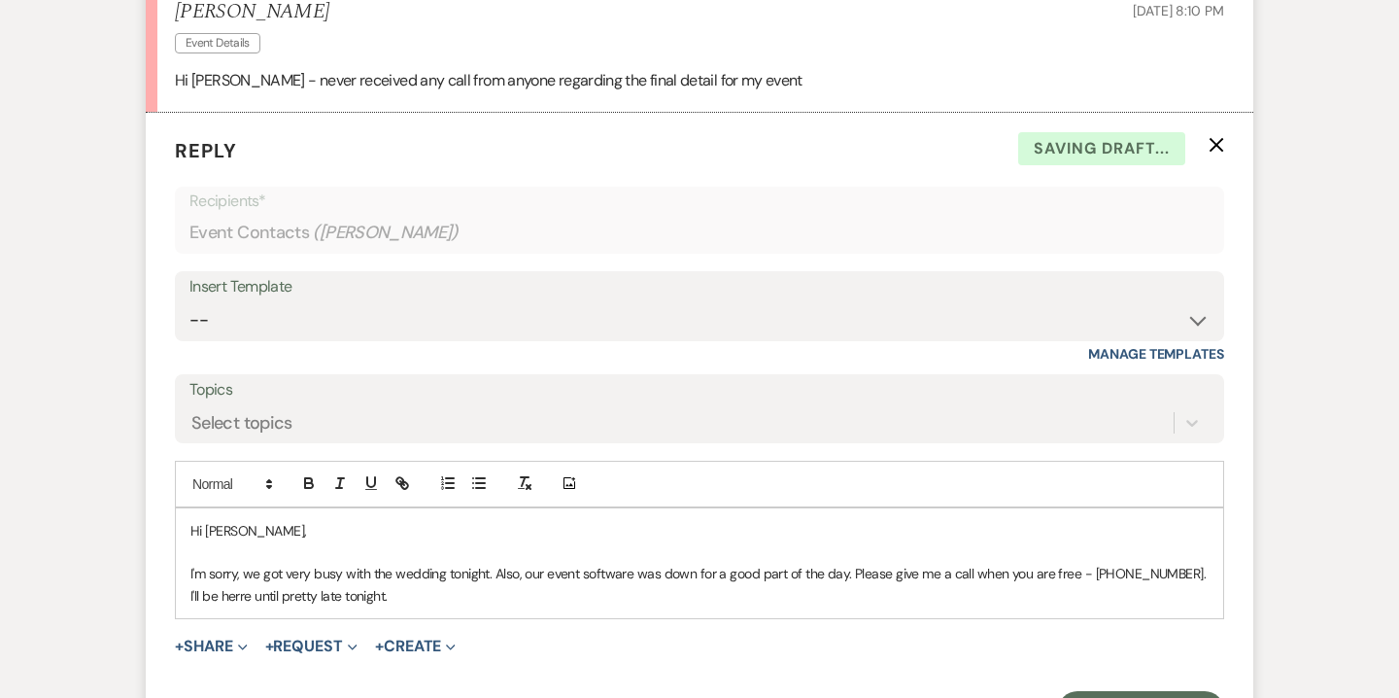
click at [221, 595] on p "I'm sorry, we got very busy with the wedding tonight. Also, our event software …" at bounding box center [699, 585] width 1018 height 44
click at [477, 593] on p "I'm sorry, we got very busy with the wedding tonight. Also, our event software …" at bounding box center [699, 585] width 1018 height 44
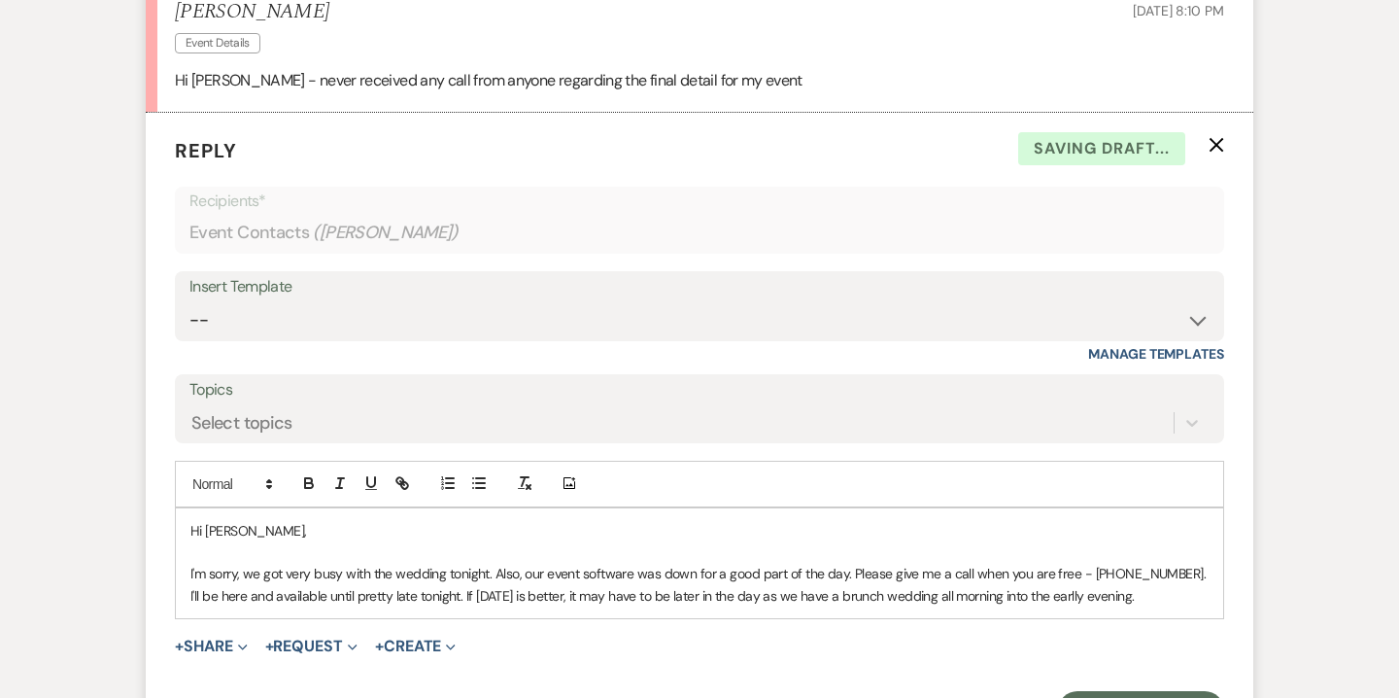
click at [1060, 600] on p "I'm sorry, we got very busy with the wedding tonight. Also, our event software …" at bounding box center [699, 585] width 1018 height 44
click at [1146, 594] on p "I'm sorry, we got very busy with the wedding tonight. Also, our event software …" at bounding box center [699, 585] width 1018 height 44
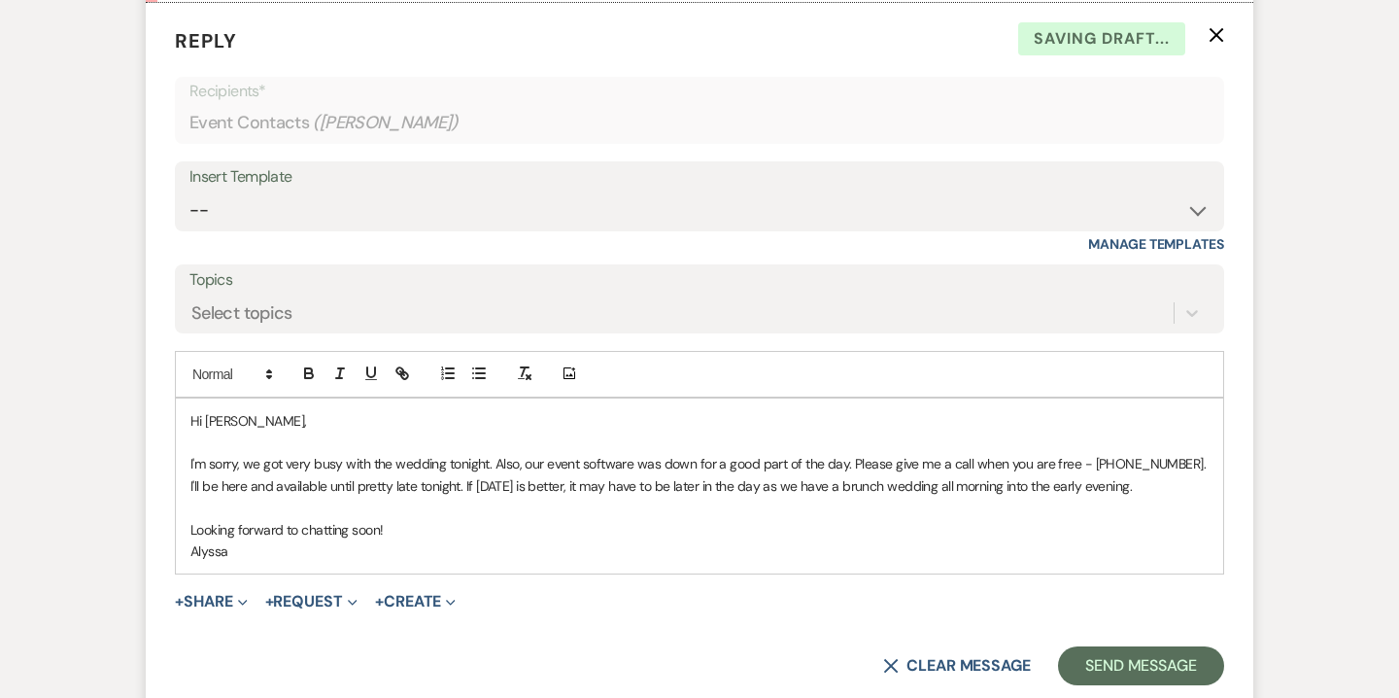
scroll to position [1448, 0]
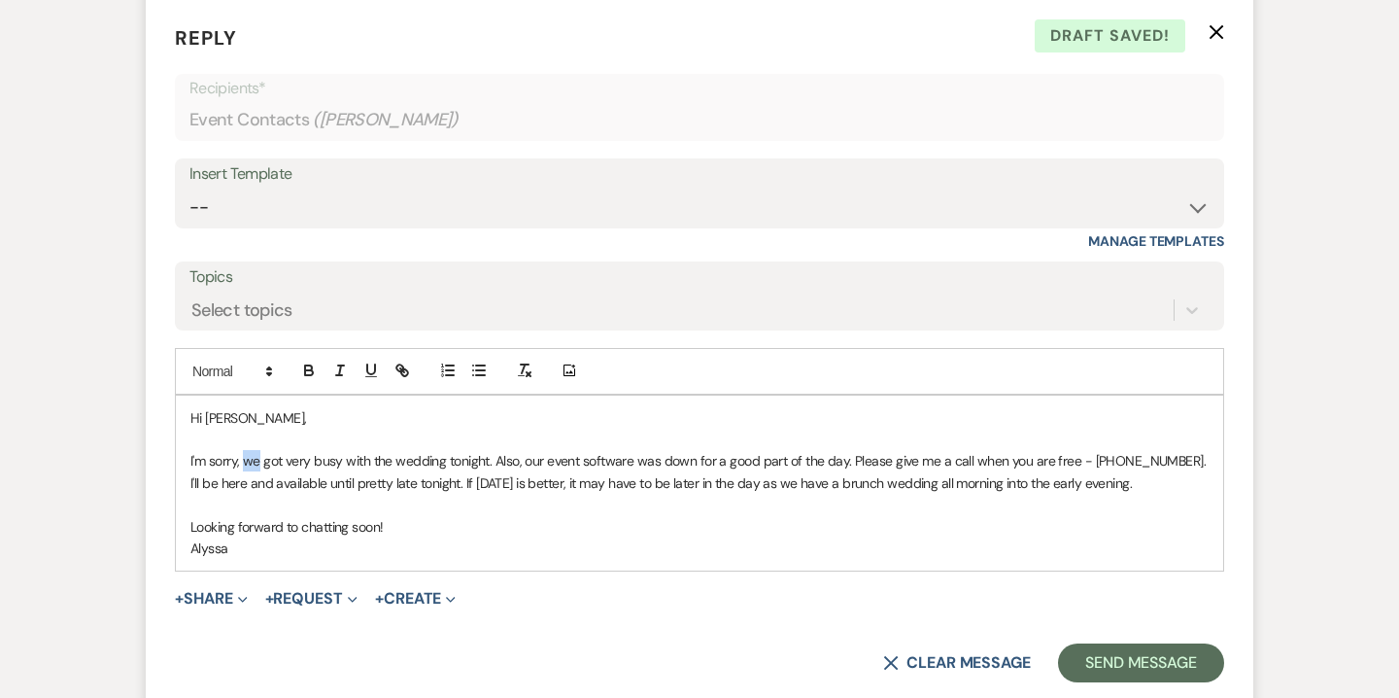
drag, startPoint x: 259, startPoint y: 459, endPoint x: 245, endPoint y: 459, distance: 14.6
click at [244, 459] on p "I'm sorry, we got very busy with the wedding tonight. Also, our event software …" at bounding box center [699, 472] width 1018 height 44
drag, startPoint x: 430, startPoint y: 462, endPoint x: 474, endPoint y: 460, distance: 43.8
click at [474, 460] on p "I'm sorry, I got very busy with the wedding tonight. Also, our event software w…" at bounding box center [699, 472] width 1018 height 44
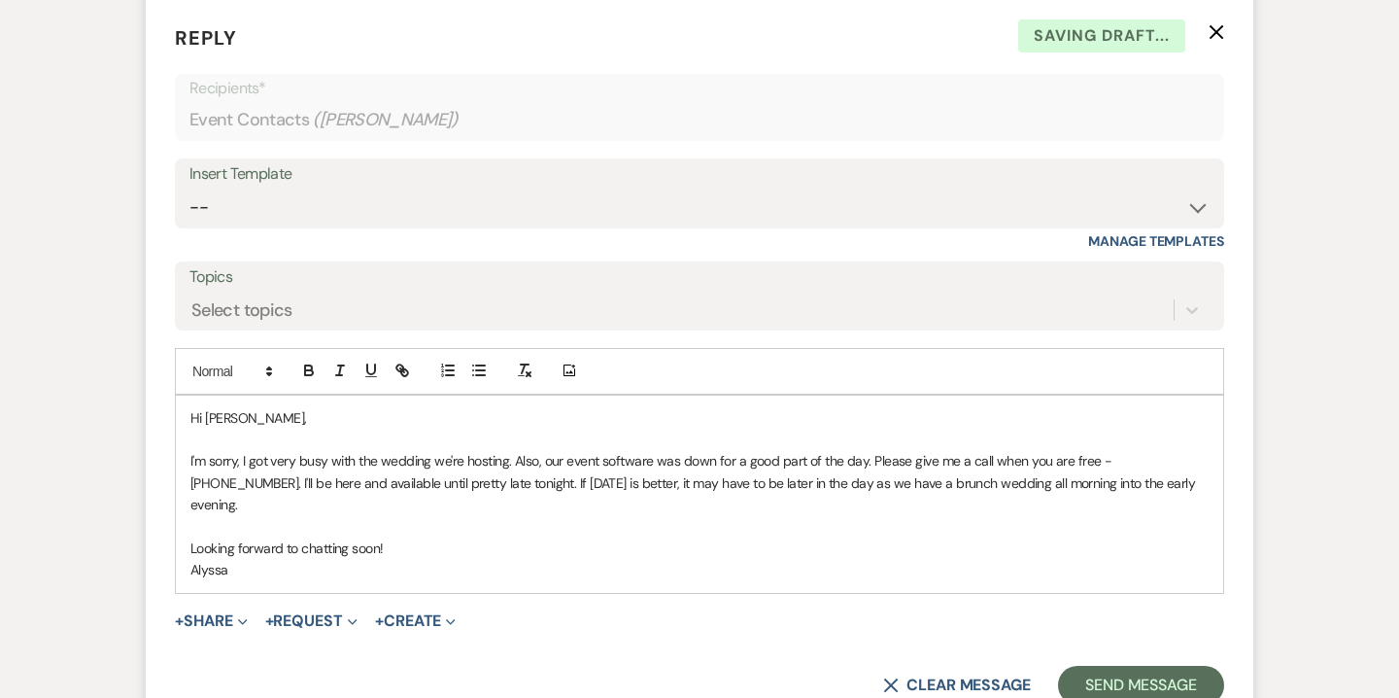
click at [359, 460] on p "I'm sorry, I got very busy with the wedding we're hosting. Also, our event soft…" at bounding box center [699, 482] width 1018 height 65
click at [574, 462] on p "I'm sorry, I got very busy with setting up and executing the wedding we're host…" at bounding box center [699, 482] width 1018 height 65
drag, startPoint x: 526, startPoint y: 458, endPoint x: 505, endPoint y: 457, distance: 20.4
click at [505, 457] on p "I'm sorry, I got very busy with setting up and executing the wedding we're host…" at bounding box center [699, 482] width 1018 height 65
drag, startPoint x: 619, startPoint y: 459, endPoint x: 696, endPoint y: 457, distance: 76.8
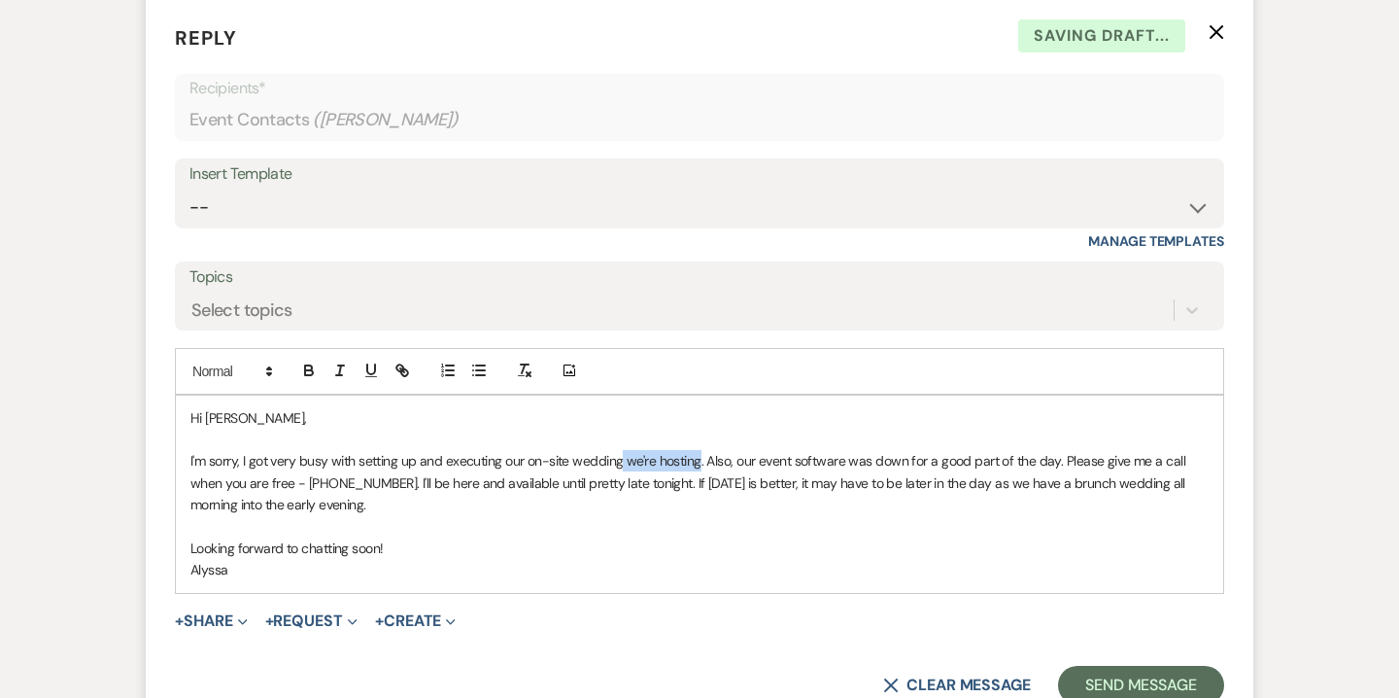
click at [696, 457] on p "I'm sorry, I got very busy with setting up and executing our on-site wedding we…" at bounding box center [699, 482] width 1018 height 65
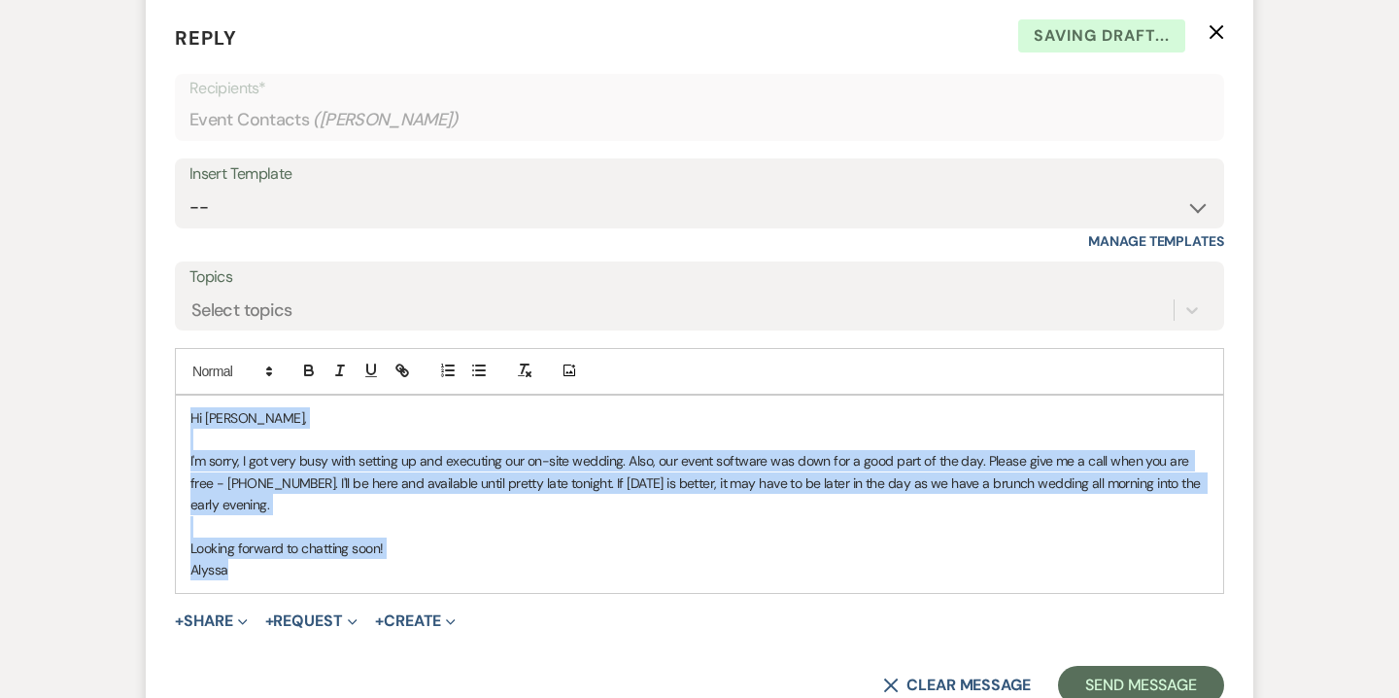
drag, startPoint x: 188, startPoint y: 412, endPoint x: 288, endPoint y: 571, distance: 188.2
click at [288, 571] on div "Hi Cindi, I'm sorry, I got very busy with setting up and executing our on-site …" at bounding box center [700, 494] width 1048 height 197
copy div "Hi Cindi, I'm sorry, I got very busy with setting up and executing our on-site …"
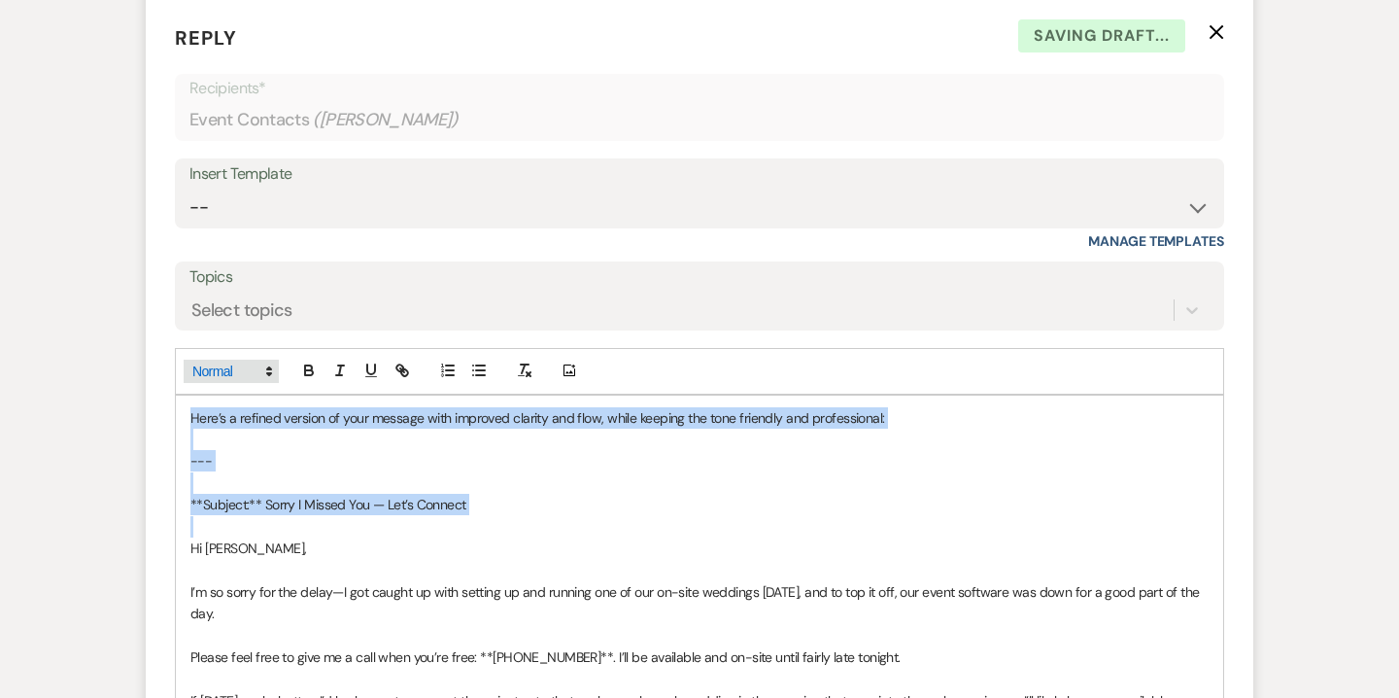
drag, startPoint x: 190, startPoint y: 541, endPoint x: 187, endPoint y: 374, distance: 167.2
click at [187, 374] on div "Add Photo Here’s a refined version of your message with improved clarity and fl…" at bounding box center [699, 656] width 1049 height 616
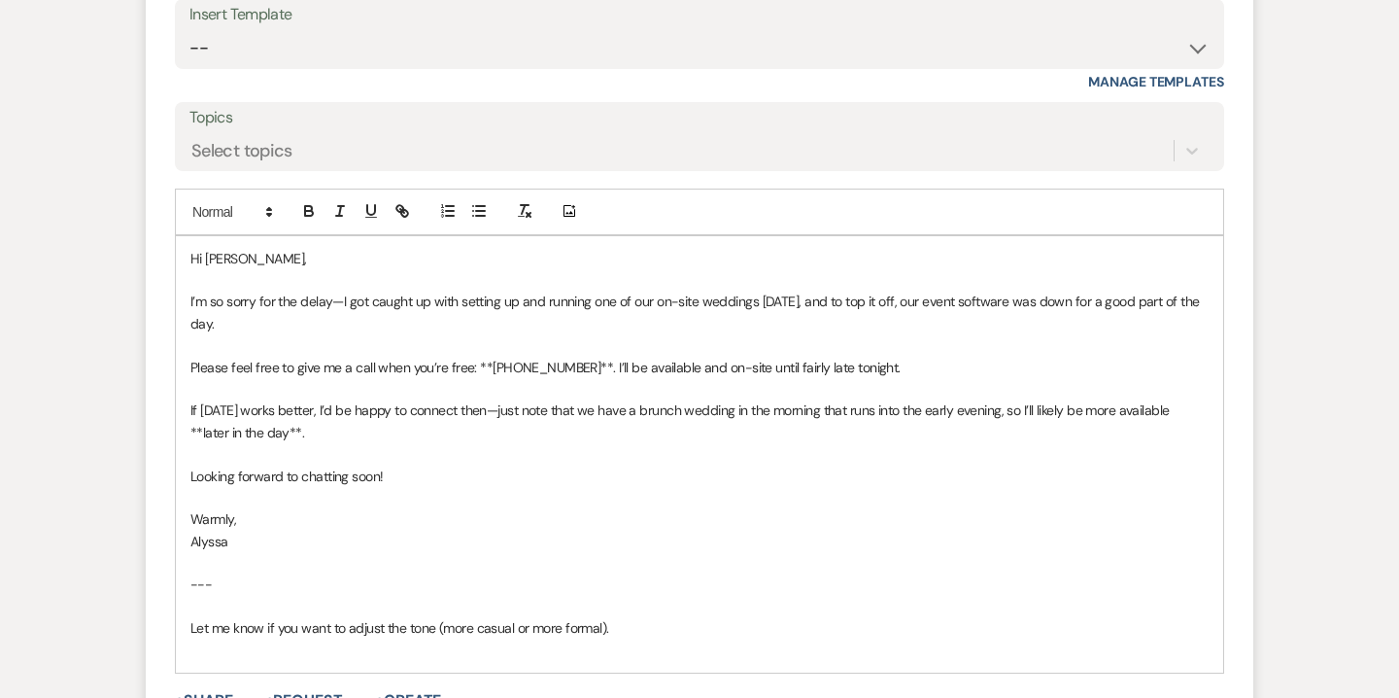
scroll to position [1611, 0]
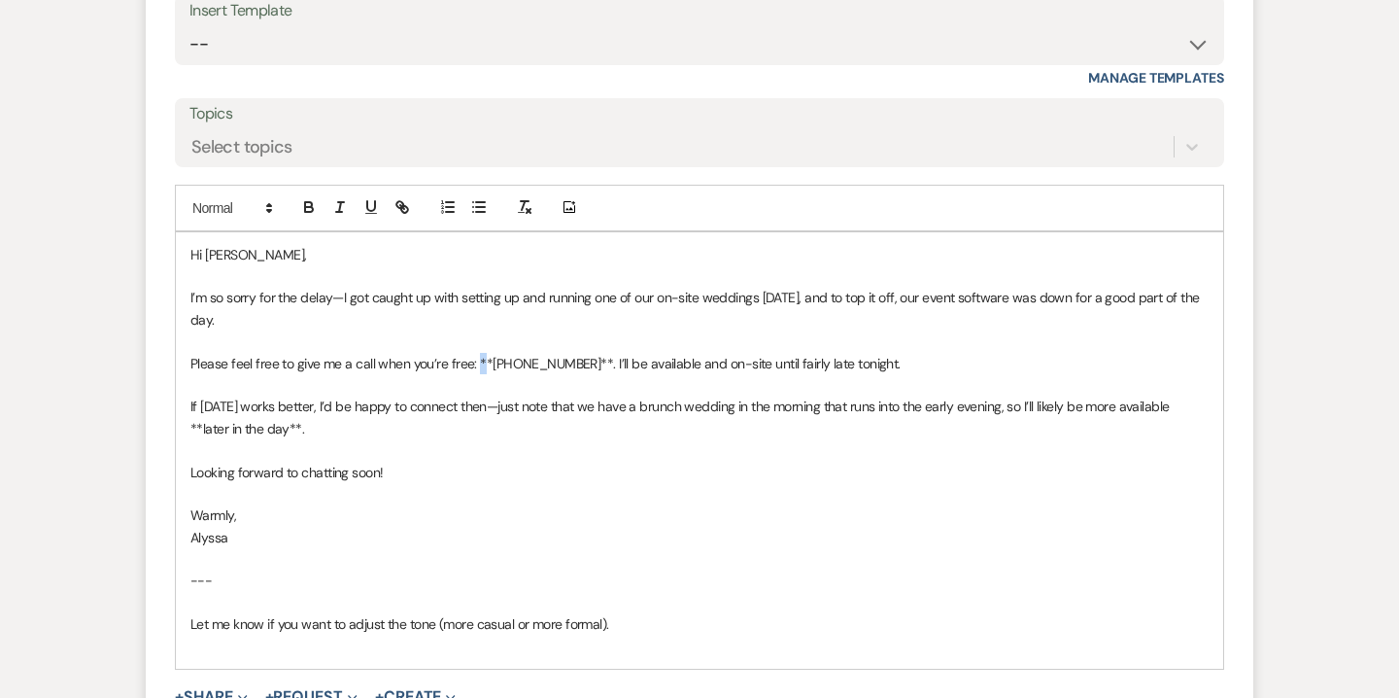
click at [484, 361] on p "Please feel free to give me a call when you’re free: **609-529-7645**. I’ll be …" at bounding box center [699, 363] width 1018 height 21
click at [484, 362] on p "Please feel free to give me a call when you’re free: *609-529-7645**. I’ll be a…" at bounding box center [699, 363] width 1018 height 21
click at [576, 359] on p "Please feel free to give me a call when you’re free: 609-529-7645**. I’ll be av…" at bounding box center [699, 363] width 1018 height 21
drag, startPoint x: 566, startPoint y: 364, endPoint x: 477, endPoint y: 362, distance: 88.5
click at [477, 362] on p "Please feel free to give me a call when you’re free: 609-529-7645. I’ll be avai…" at bounding box center [699, 363] width 1018 height 21
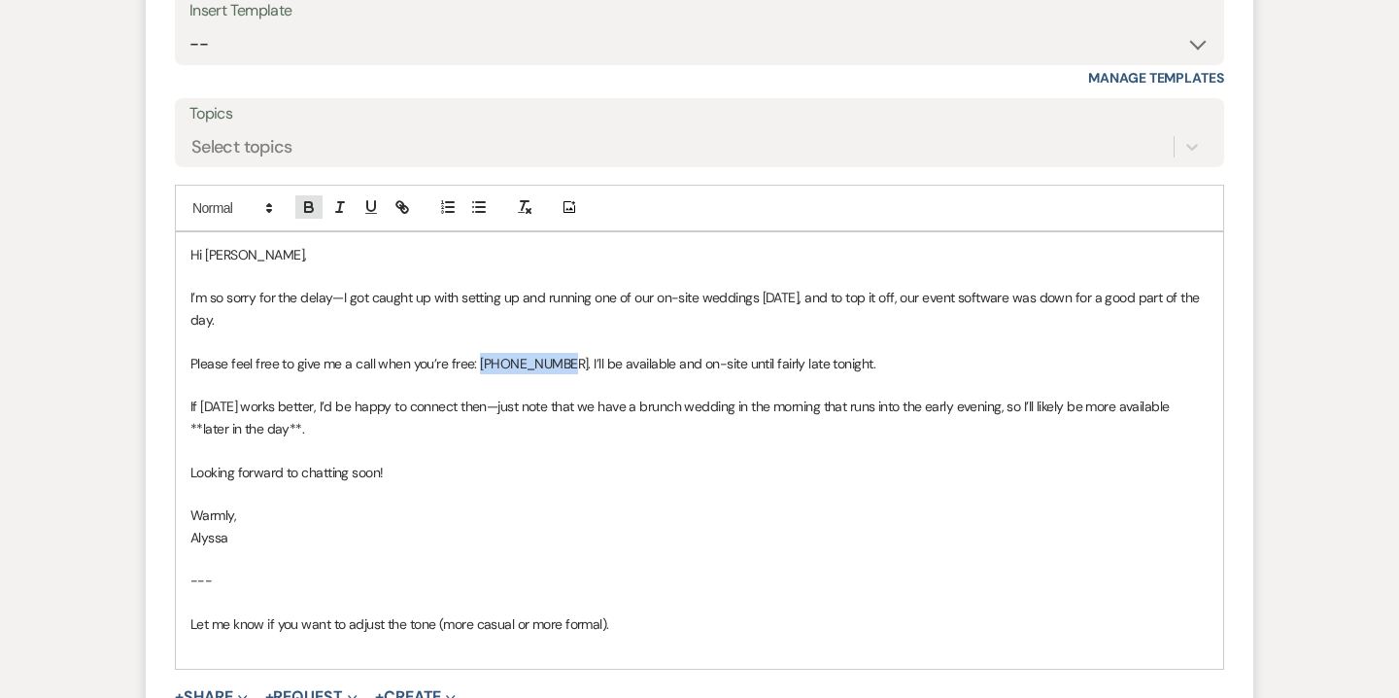
click at [306, 207] on icon "button" at bounding box center [309, 209] width 8 height 5
drag, startPoint x: 189, startPoint y: 430, endPoint x: 201, endPoint y: 430, distance: 11.7
click at [201, 430] on p "If tomorrow works better, I’d be happy to connect then—just note that we have a…" at bounding box center [699, 418] width 1018 height 44
click at [287, 430] on p "If tomorrow works better, I’d be happy to connect then—just note that we have a…" at bounding box center [699, 418] width 1018 height 44
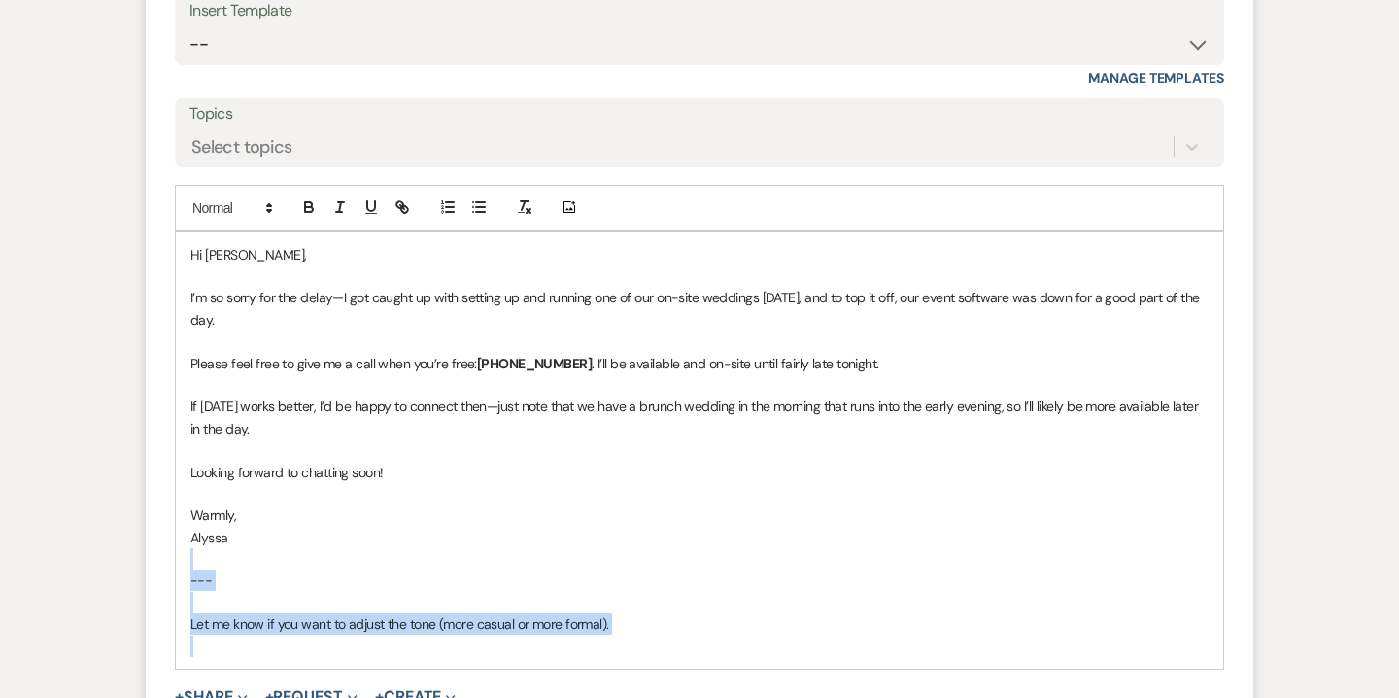
drag, startPoint x: 192, startPoint y: 565, endPoint x: 726, endPoint y: 646, distance: 539.7
click at [726, 646] on div "Hi Cindi, I’m so sorry for the delay—I got caught up with setting up and runnin…" at bounding box center [700, 450] width 1048 height 436
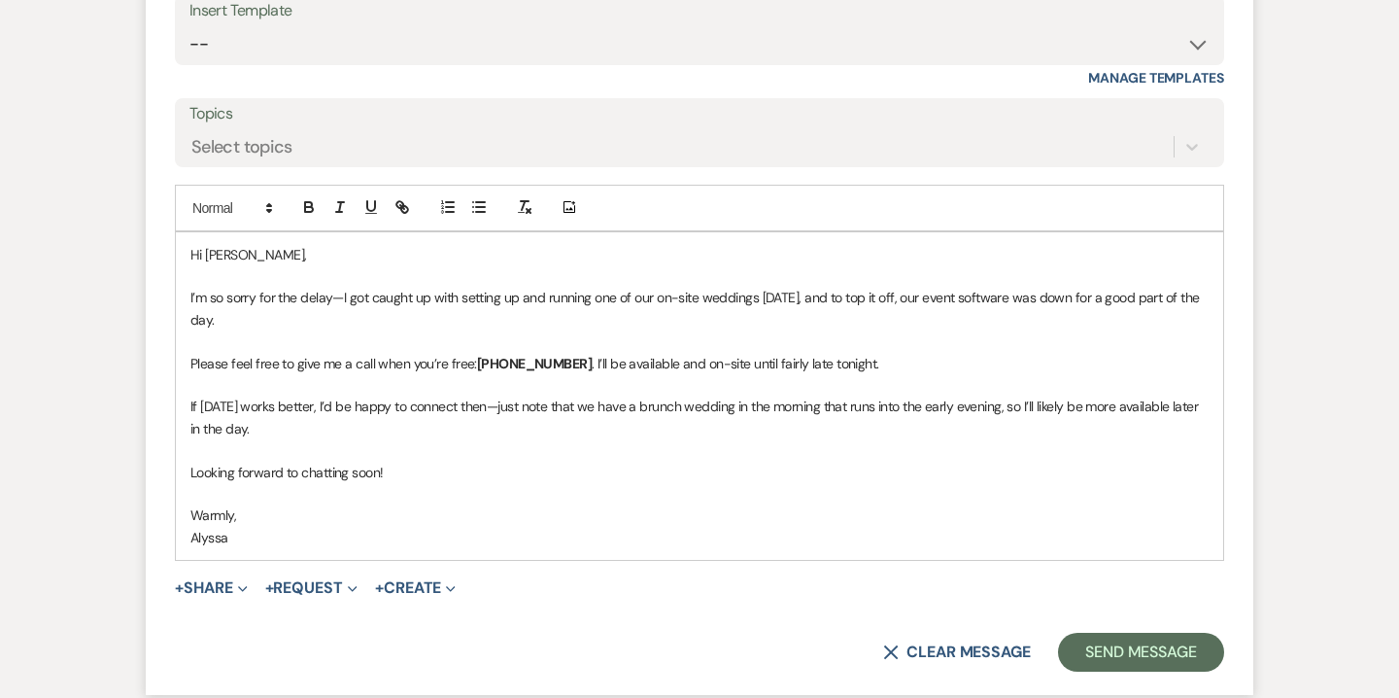
click at [273, 428] on p "If tomorrow works better, I’d be happy to connect then—just note that we have a…" at bounding box center [699, 418] width 1018 height 44
click at [1112, 646] on button "Send Message" at bounding box center [1141, 652] width 166 height 39
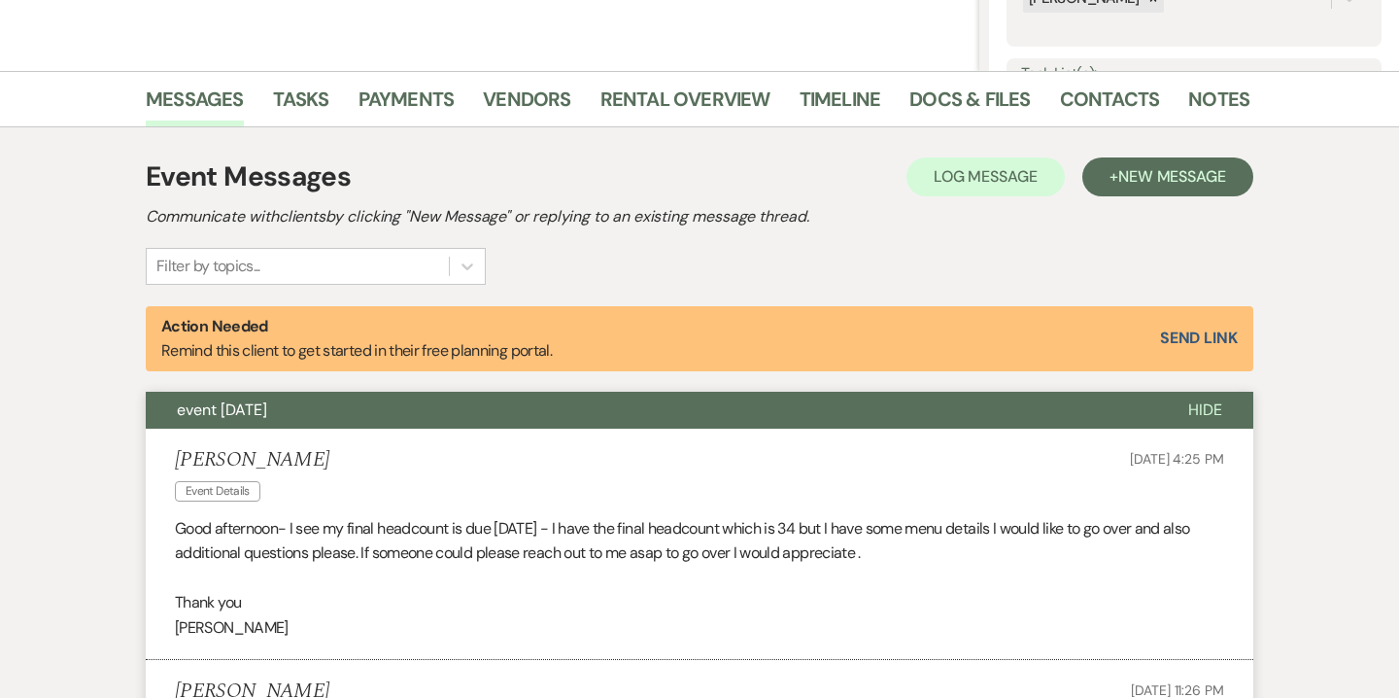
scroll to position [0, 0]
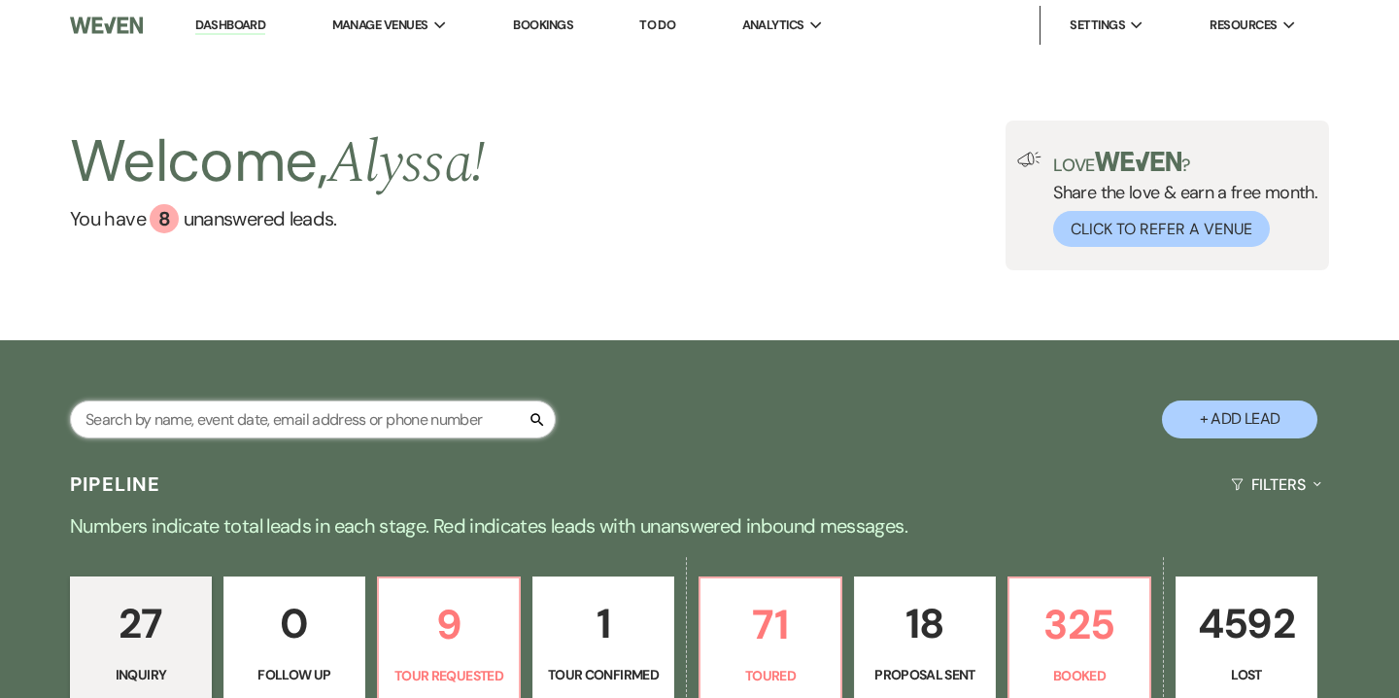
click at [337, 415] on input "text" at bounding box center [313, 419] width 486 height 38
paste input "pattyreger1@gmail.com"
type input "pattyreger1@gmail.com"
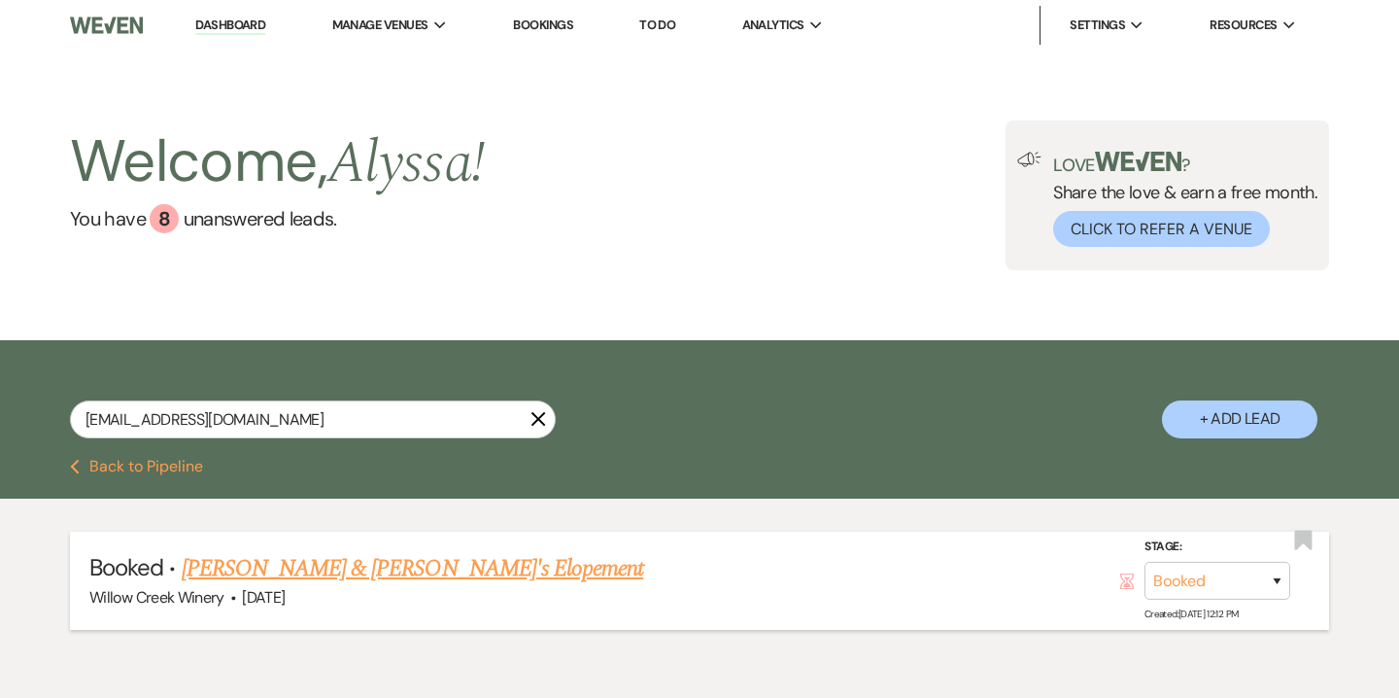
click at [375, 568] on link "Patty Reger & Fiance's Elopement" at bounding box center [413, 568] width 463 height 35
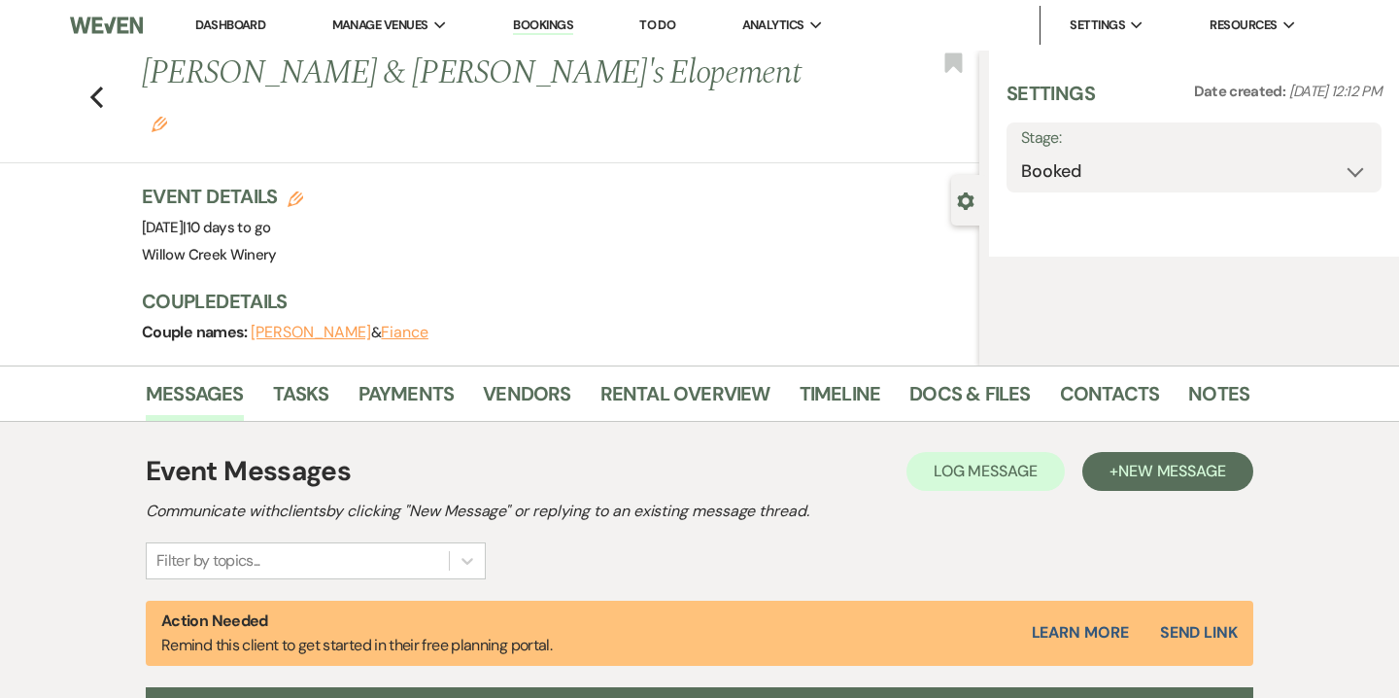
select select "5"
select select "22"
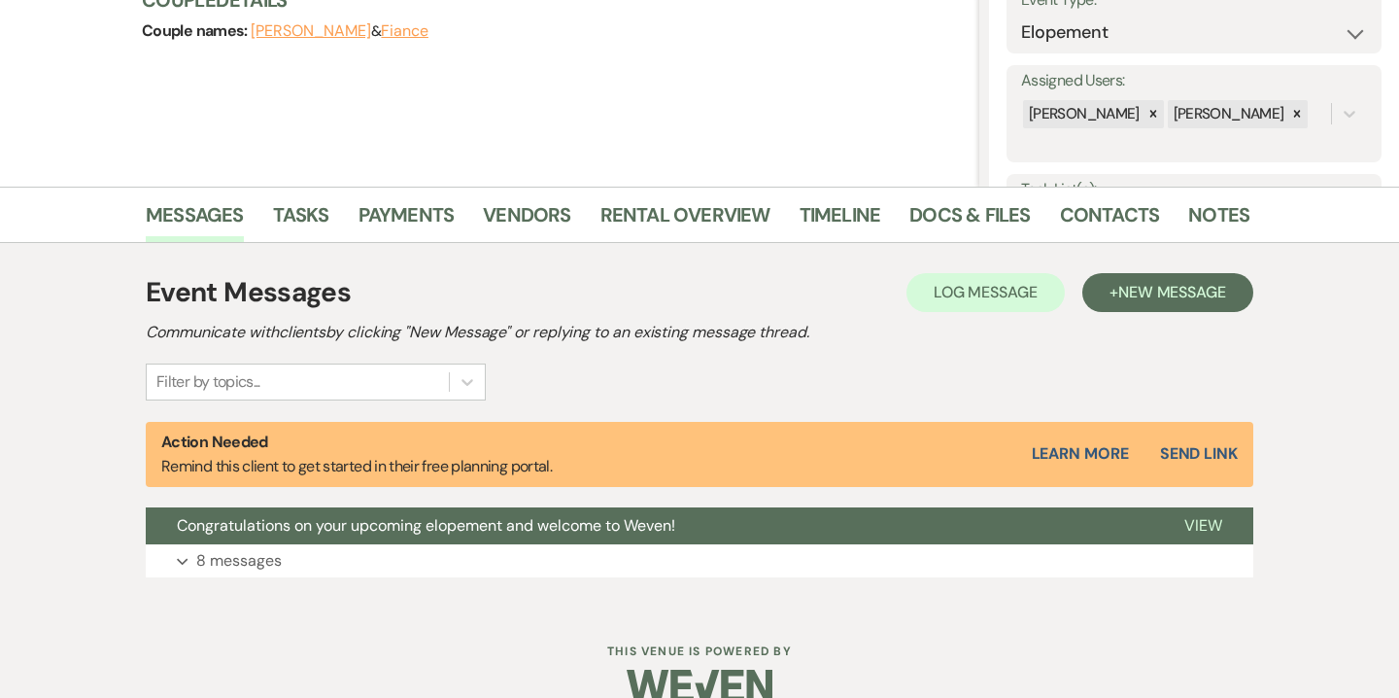
scroll to position [335, 0]
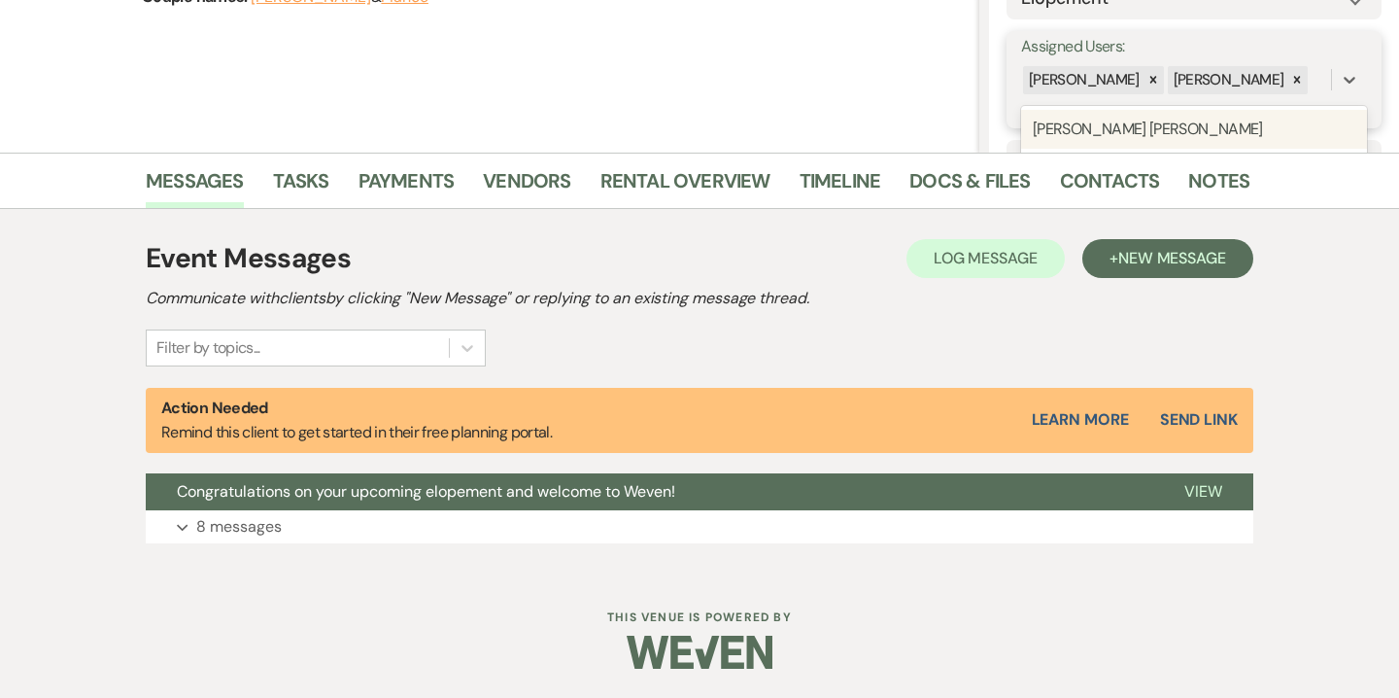
click at [1249, 97] on div "Alyssa Jones Mary Jelesiewicz" at bounding box center [1194, 79] width 346 height 37
click at [1138, 113] on div "Hamilton Wilde" at bounding box center [1194, 129] width 346 height 39
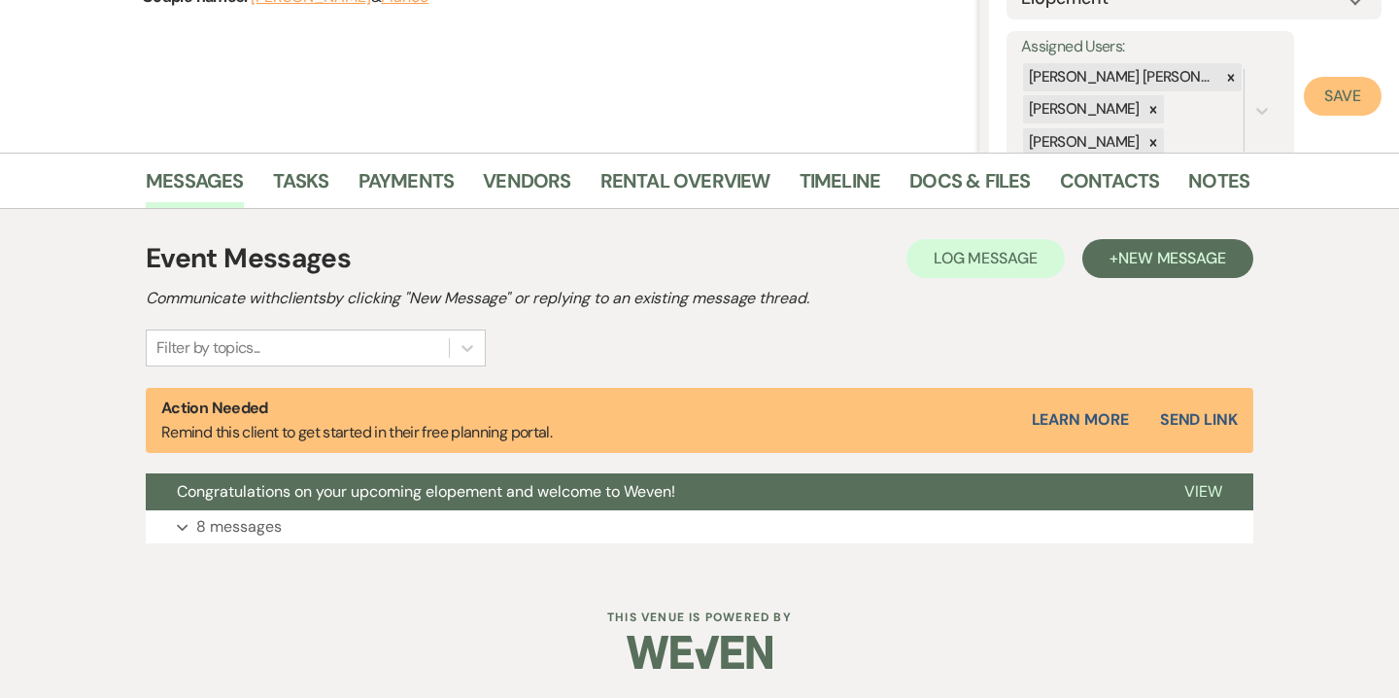
click at [1325, 97] on button "Save" at bounding box center [1343, 96] width 78 height 39
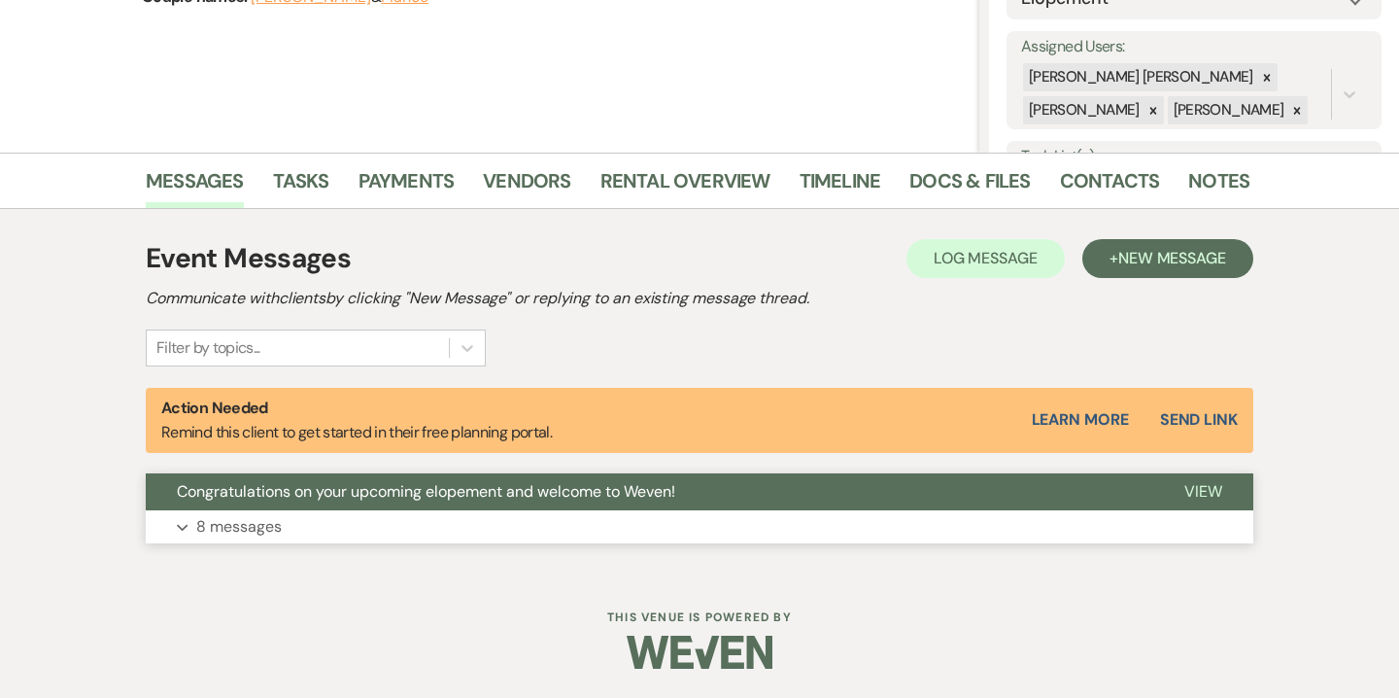
click at [312, 514] on button "Expand 8 messages" at bounding box center [700, 526] width 1108 height 33
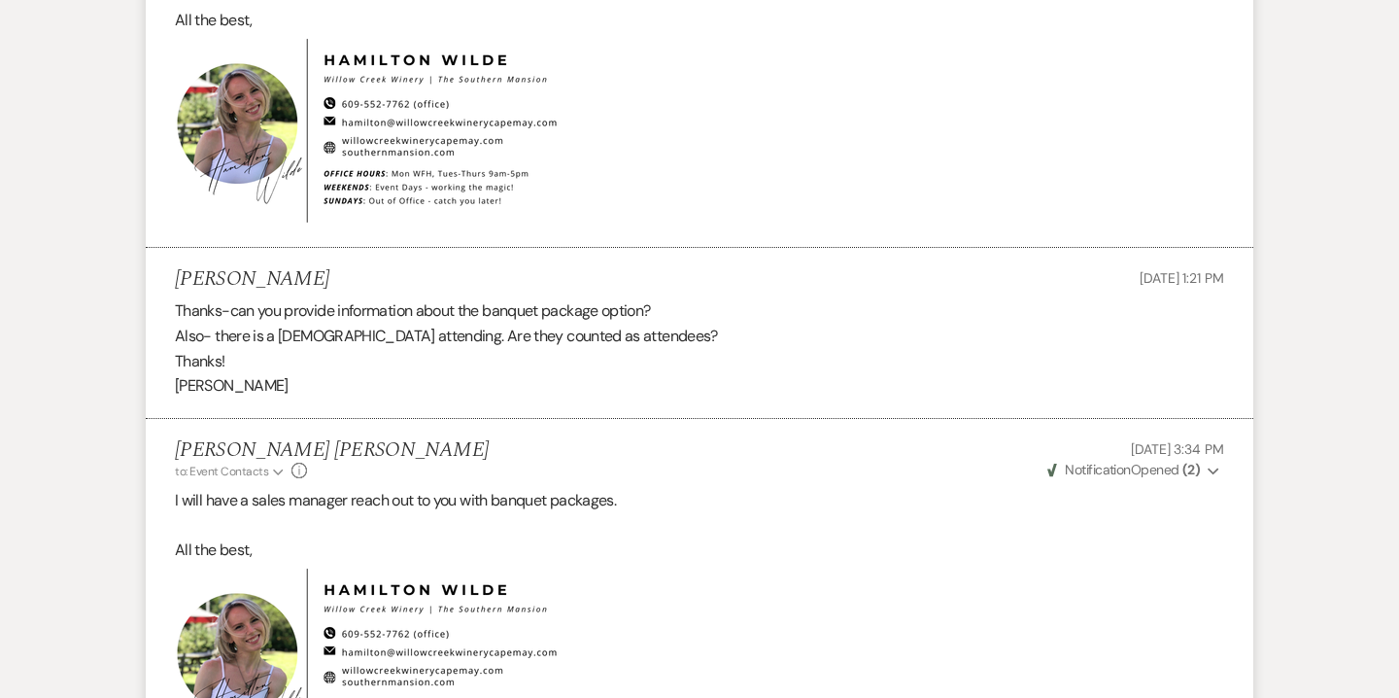
scroll to position [3513, 0]
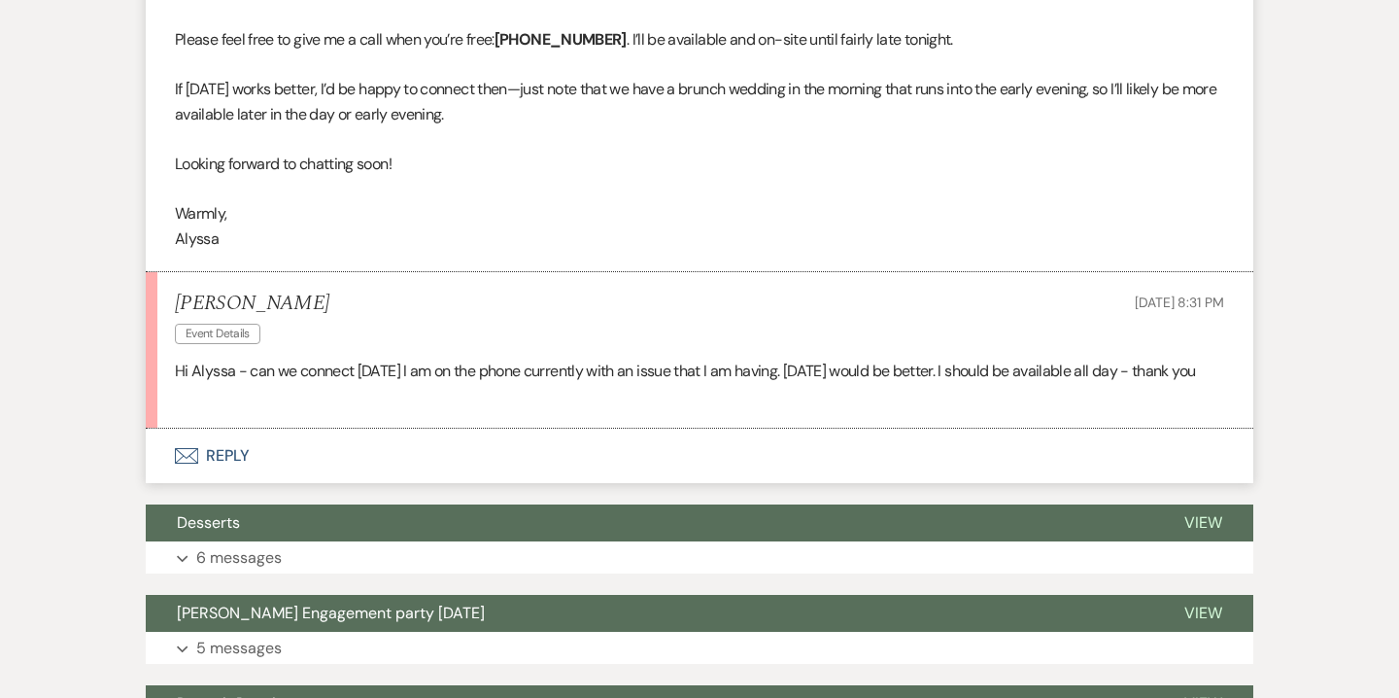
scroll to position [1614, 0]
click at [229, 477] on button "Envelope Reply" at bounding box center [700, 456] width 1108 height 54
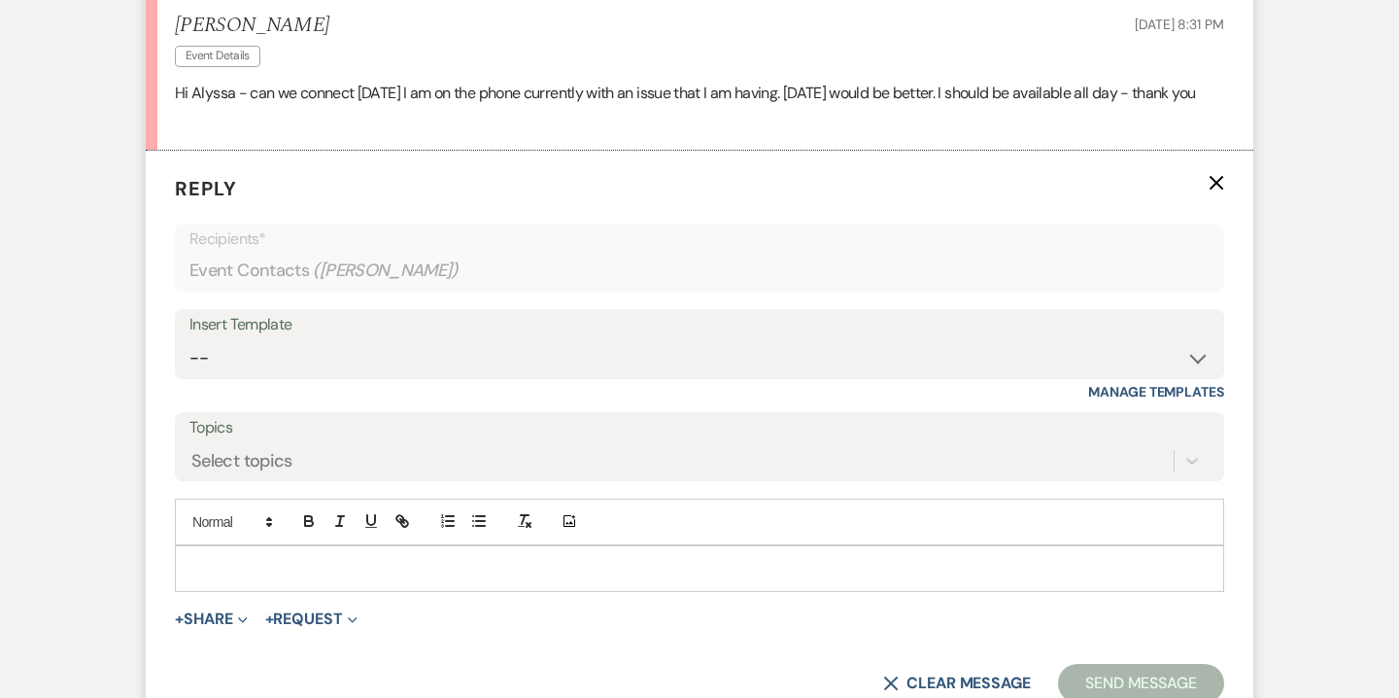
scroll to position [1952, 0]
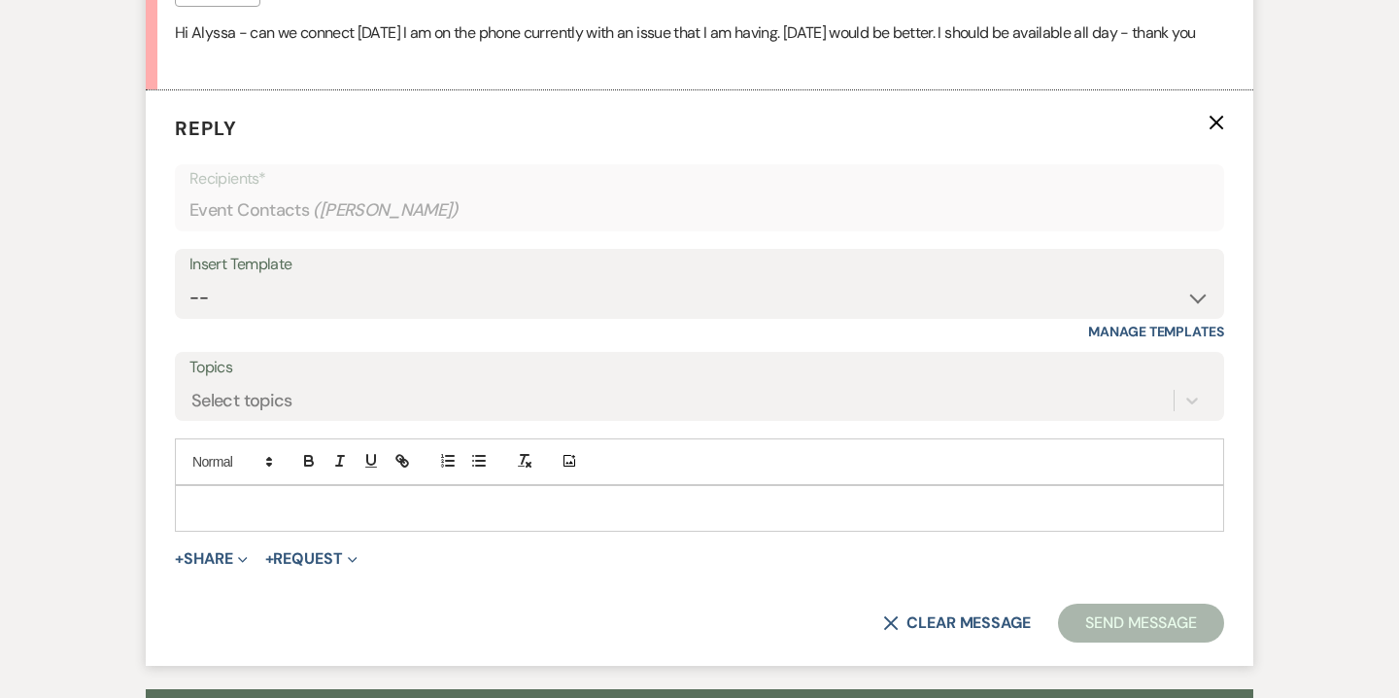
click at [411, 519] on p at bounding box center [699, 508] width 1018 height 21
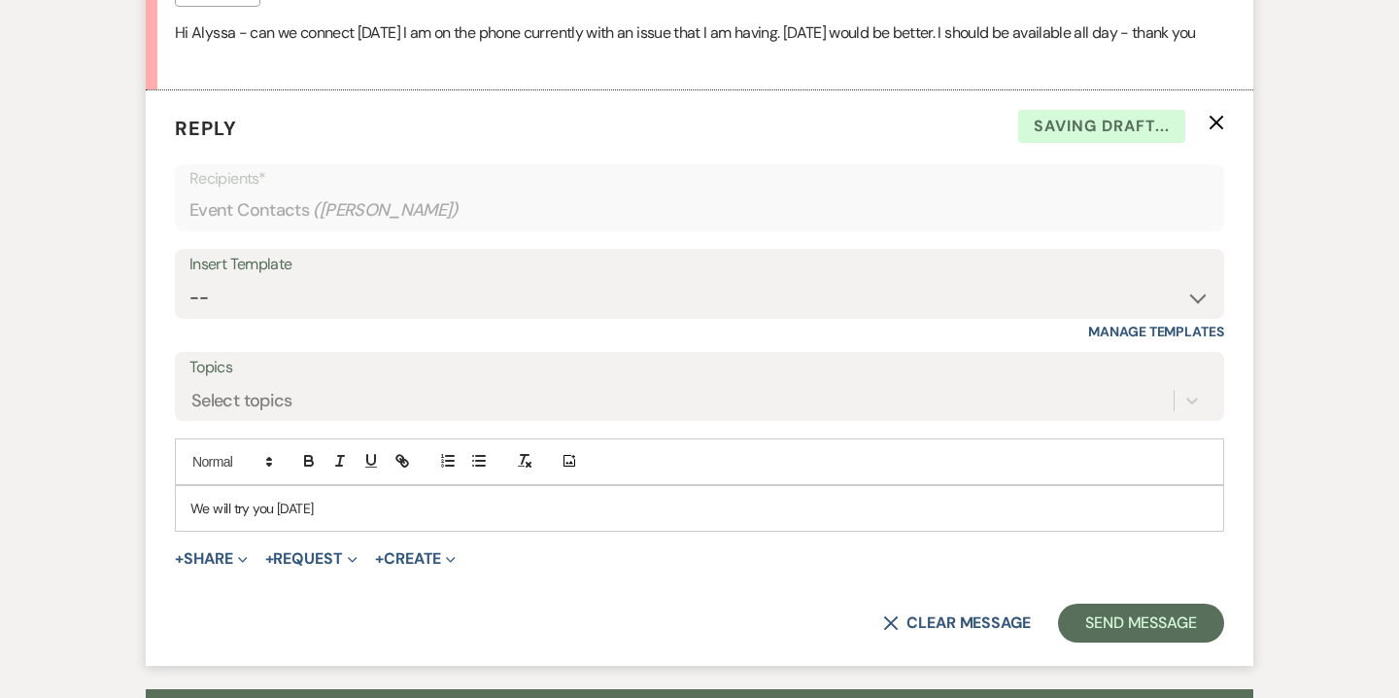
click at [189, 531] on div "We will try you [DATE]" at bounding box center [700, 508] width 1048 height 45
click at [451, 519] on p "No problem. We will try you [DATE]" at bounding box center [699, 508] width 1018 height 21
drag, startPoint x: 412, startPoint y: 531, endPoint x: 816, endPoint y: 521, distance: 404.4
click at [816, 519] on p "No problem. We will try you [DATE]. Please note that we are hosting an on-site …" at bounding box center [699, 508] width 1018 height 21
drag, startPoint x: 406, startPoint y: 531, endPoint x: 509, endPoint y: 531, distance: 103.0
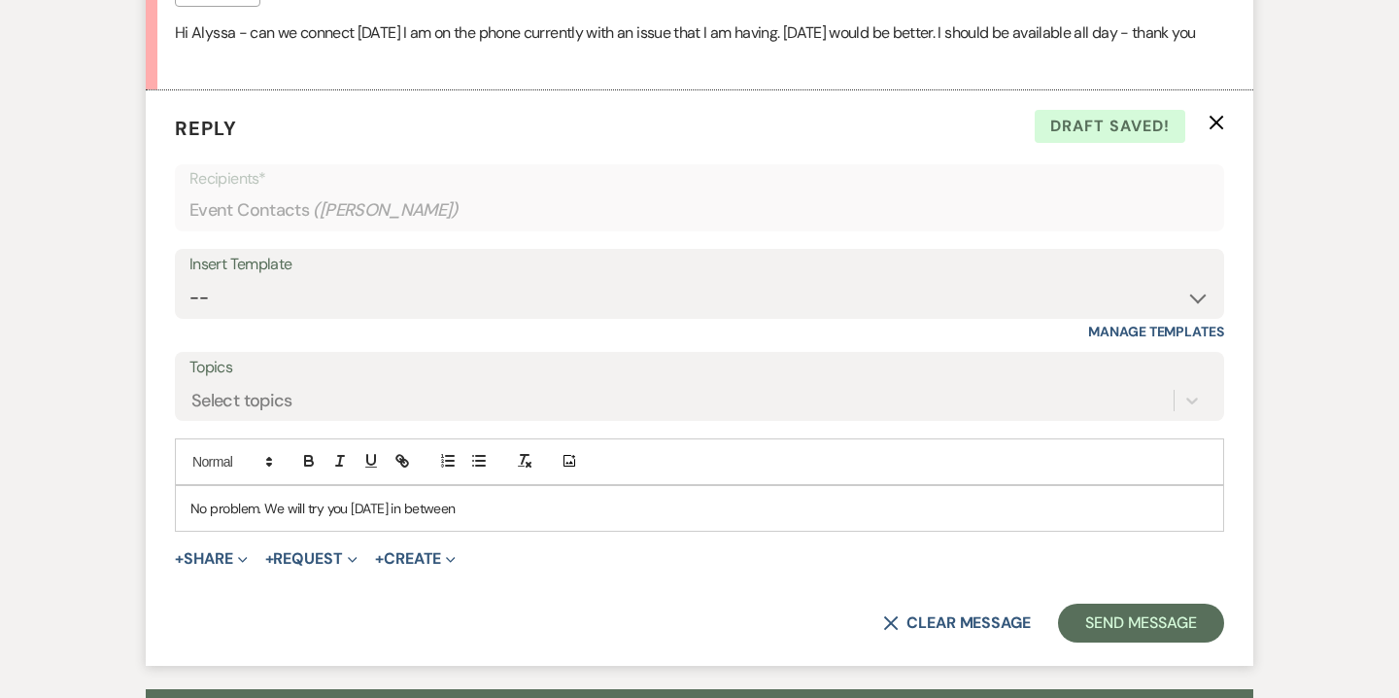
click at [509, 519] on p "No problem. We will try you [DATE] in between" at bounding box center [699, 508] width 1018 height 21
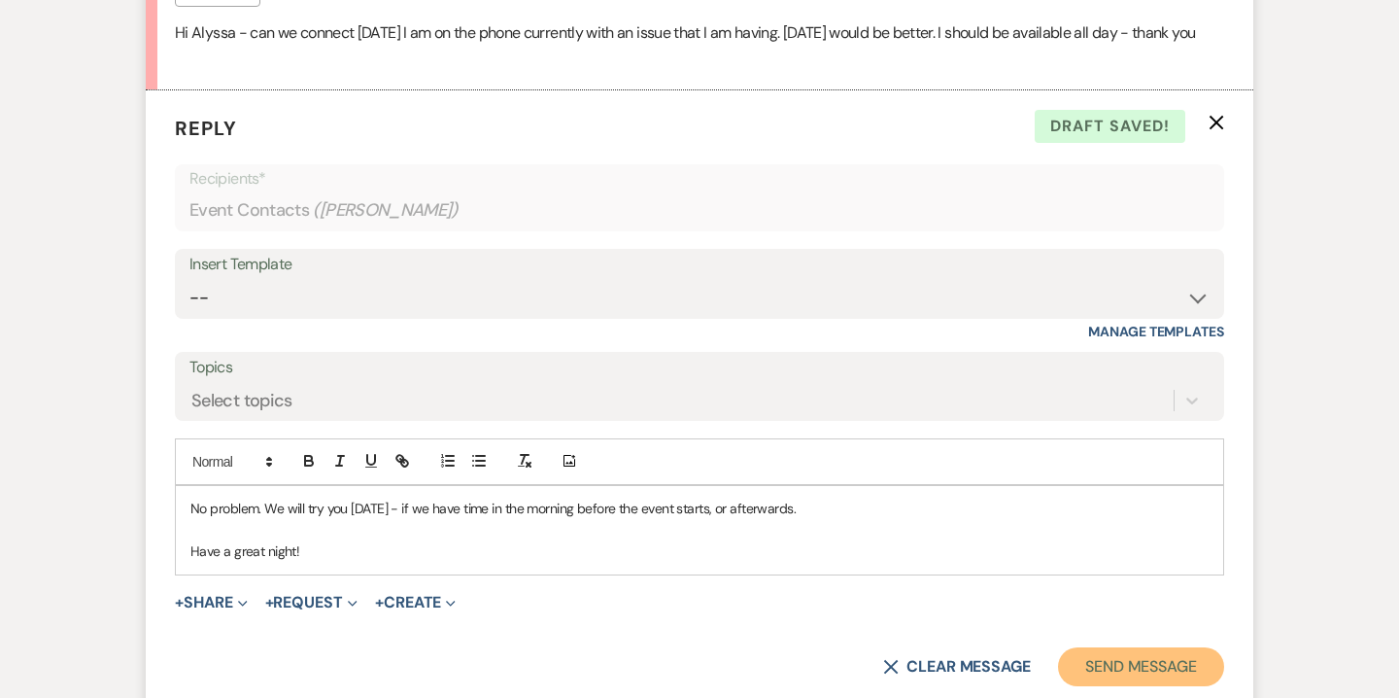
click at [1145, 686] on button "Send Message" at bounding box center [1141, 666] width 166 height 39
